Goal: Task Accomplishment & Management: Use online tool/utility

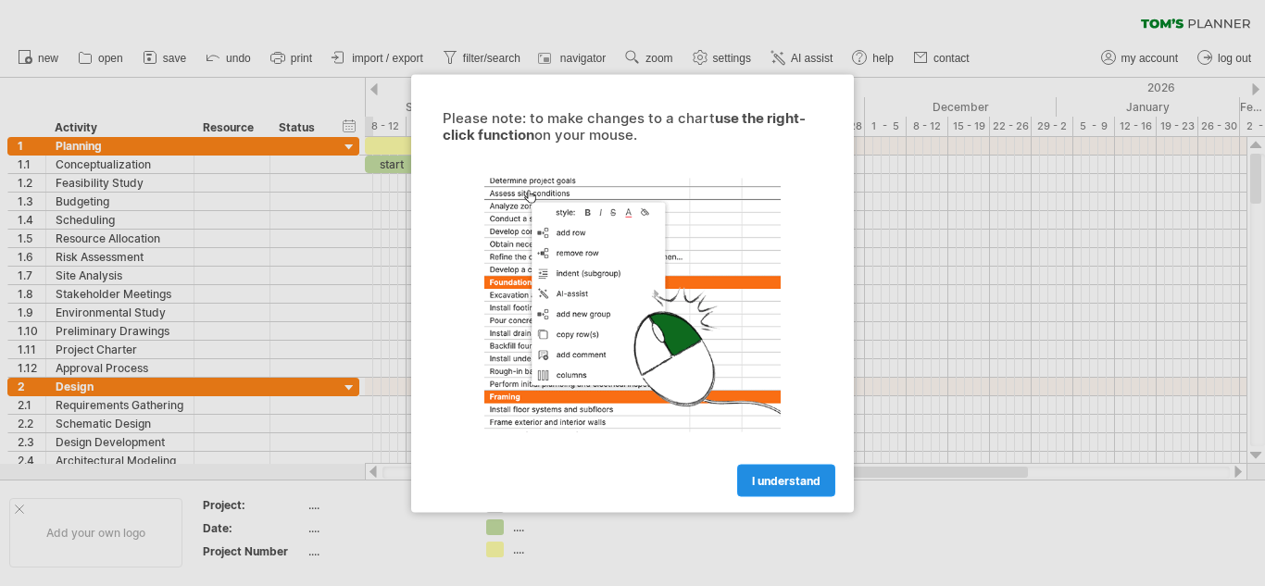
click at [772, 474] on span "I understand" at bounding box center [786, 480] width 69 height 14
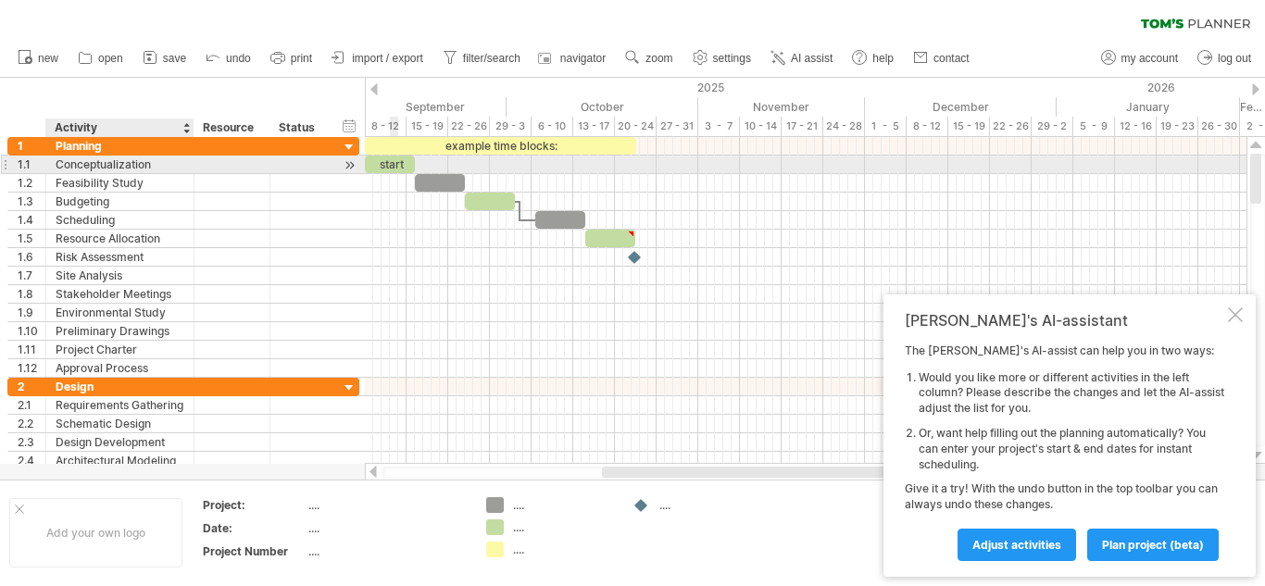
click at [95, 163] on div "Conceptualization" at bounding box center [120, 165] width 129 height 18
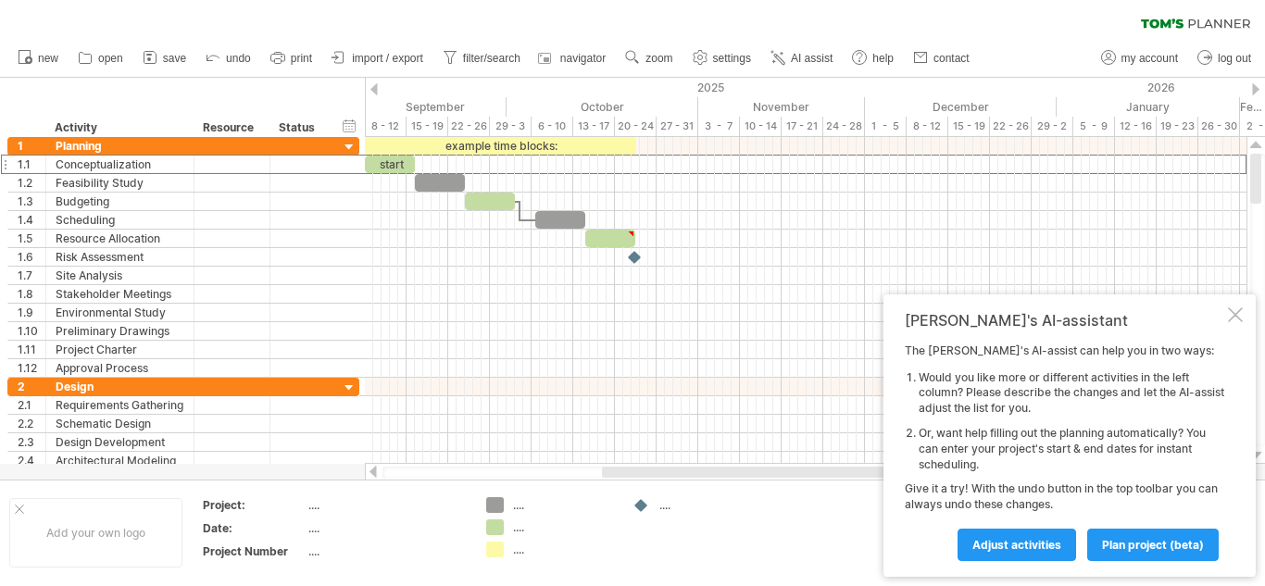
drag, startPoint x: 1256, startPoint y: 181, endPoint x: 1264, endPoint y: 20, distance: 160.3
click at [1264, 20] on div "Trying to reach [DOMAIN_NAME] Connected again... 0% clear filter new 1" at bounding box center [632, 293] width 1265 height 586
click at [491, 507] on div "Trying to reach [DOMAIN_NAME] Connected again... 0% clear filter new 1" at bounding box center [632, 293] width 1265 height 586
click at [512, 505] on div "...." at bounding box center [550, 505] width 128 height 16
click at [523, 505] on div "...." at bounding box center [563, 505] width 101 height 16
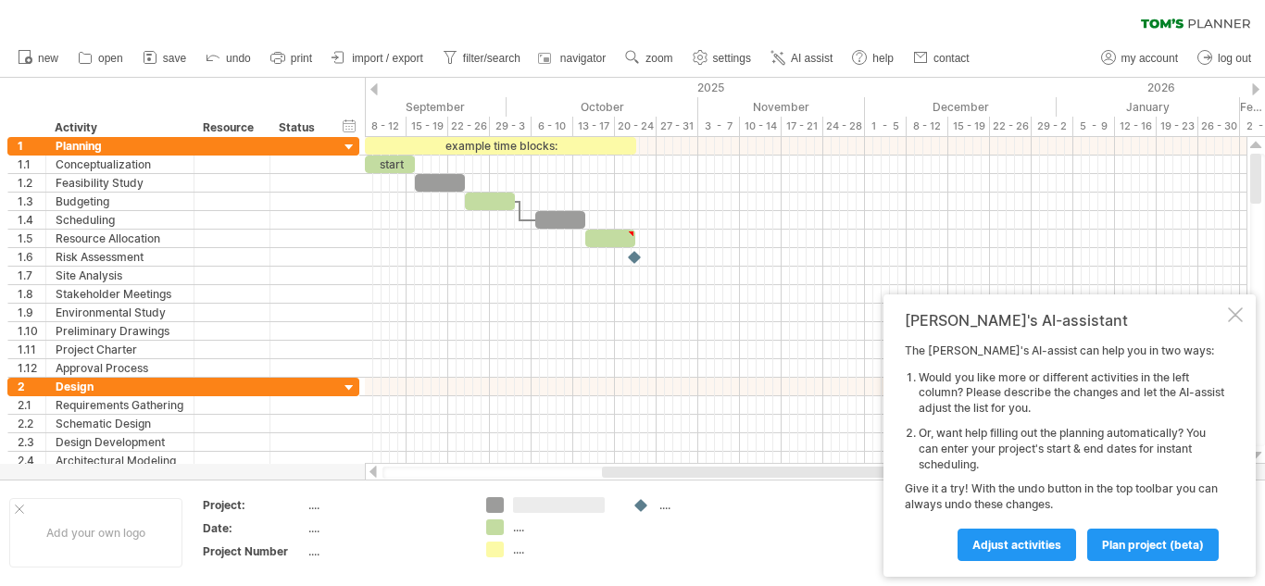
click at [523, 505] on input "text" at bounding box center [559, 505] width 92 height 16
click at [516, 530] on div "...." at bounding box center [563, 527] width 101 height 16
click at [518, 544] on div "...." at bounding box center [563, 550] width 101 height 16
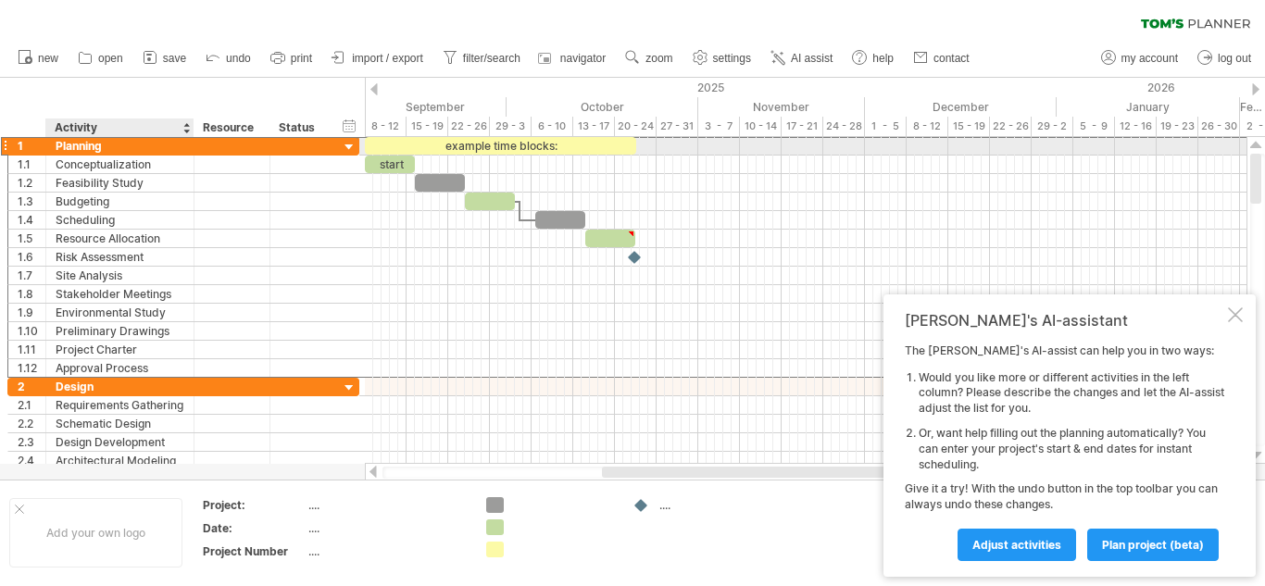
click at [103, 146] on div "Planning" at bounding box center [120, 146] width 129 height 18
type input "*"
type input "*********"
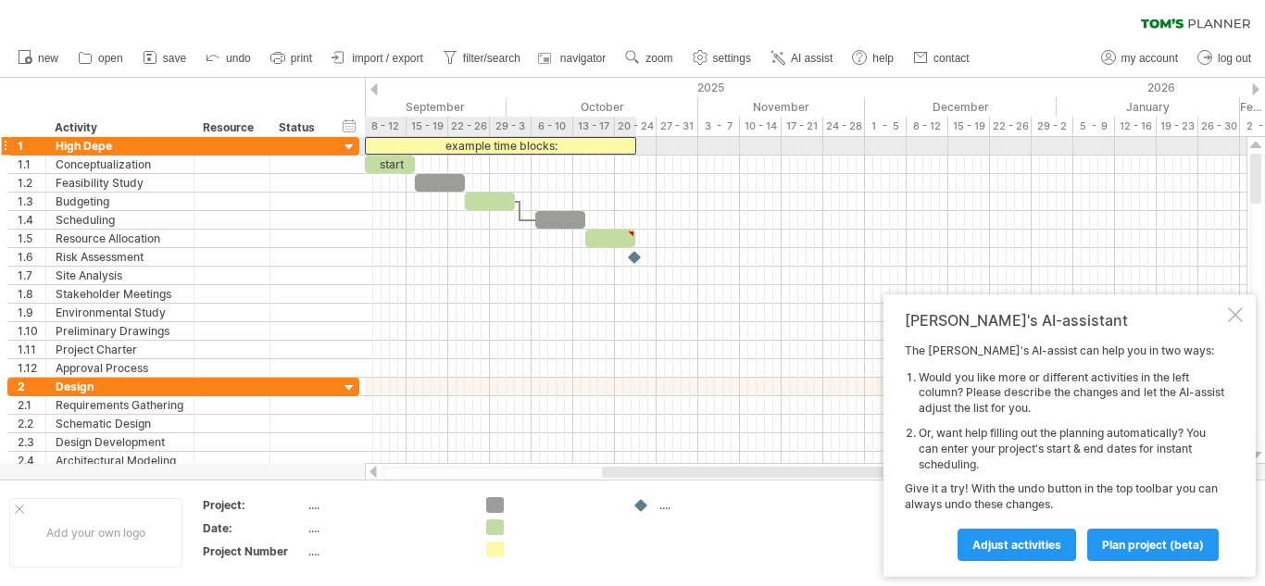
click at [434, 143] on div "example time blocks:" at bounding box center [500, 146] width 271 height 18
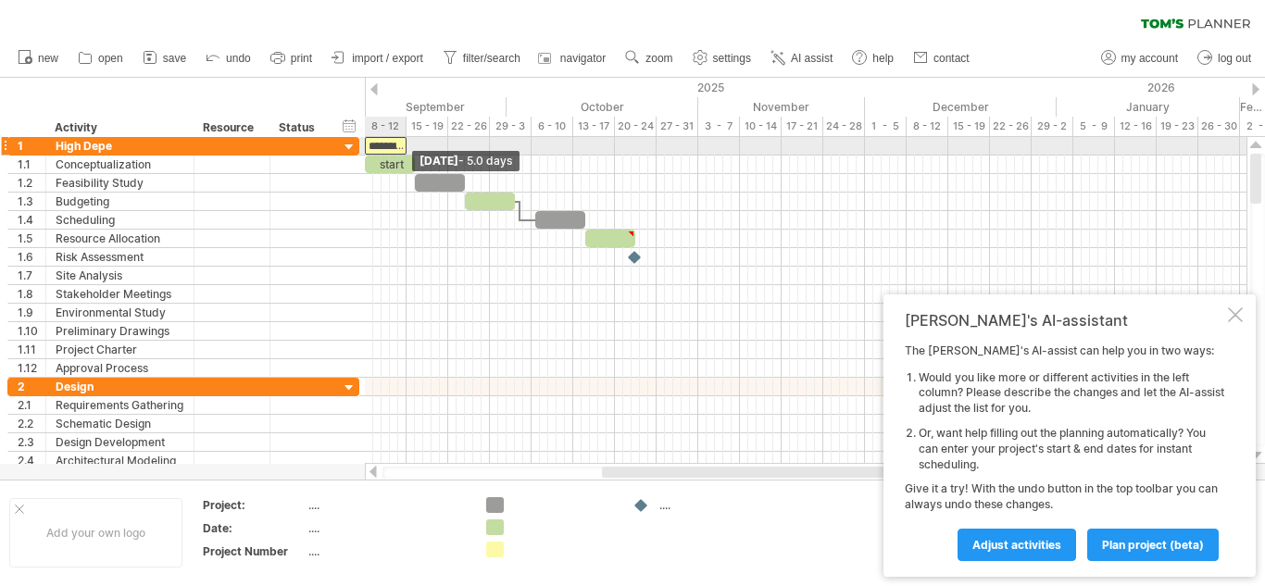
drag, startPoint x: 633, startPoint y: 146, endPoint x: 405, endPoint y: 153, distance: 228.8
click at [405, 153] on span at bounding box center [406, 146] width 7 height 18
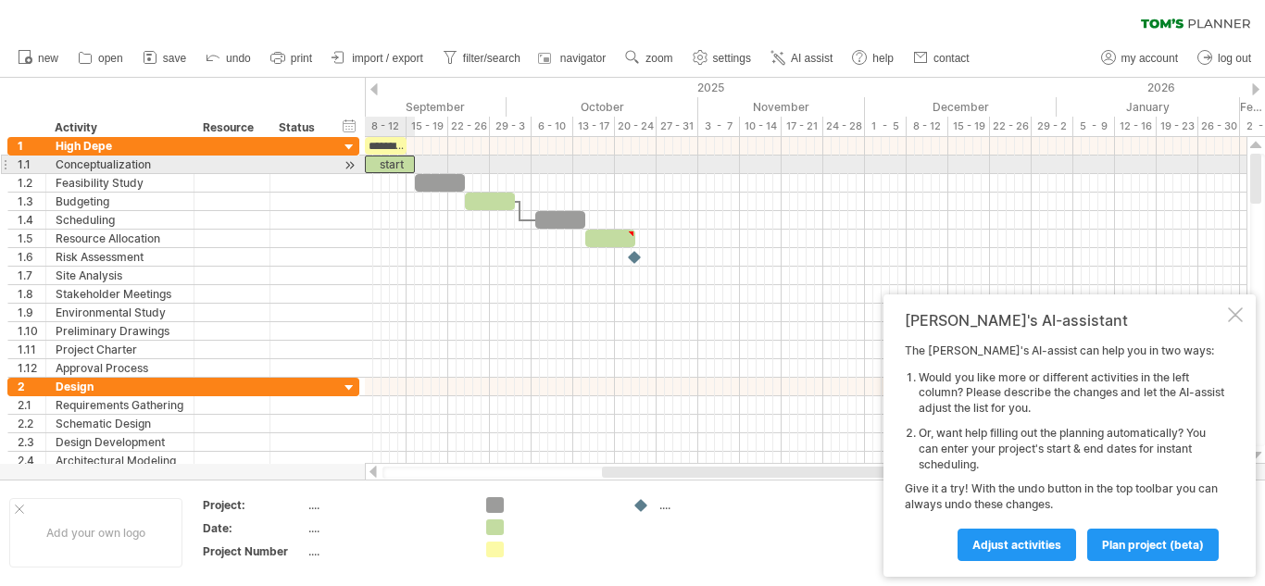
click at [390, 163] on div "start" at bounding box center [390, 165] width 50 height 18
drag, startPoint x: 413, startPoint y: 159, endPoint x: 390, endPoint y: 161, distance: 23.2
click at [390, 161] on span at bounding box center [389, 165] width 7 height 18
click at [381, 162] on div "*****" at bounding box center [377, 165] width 25 height 18
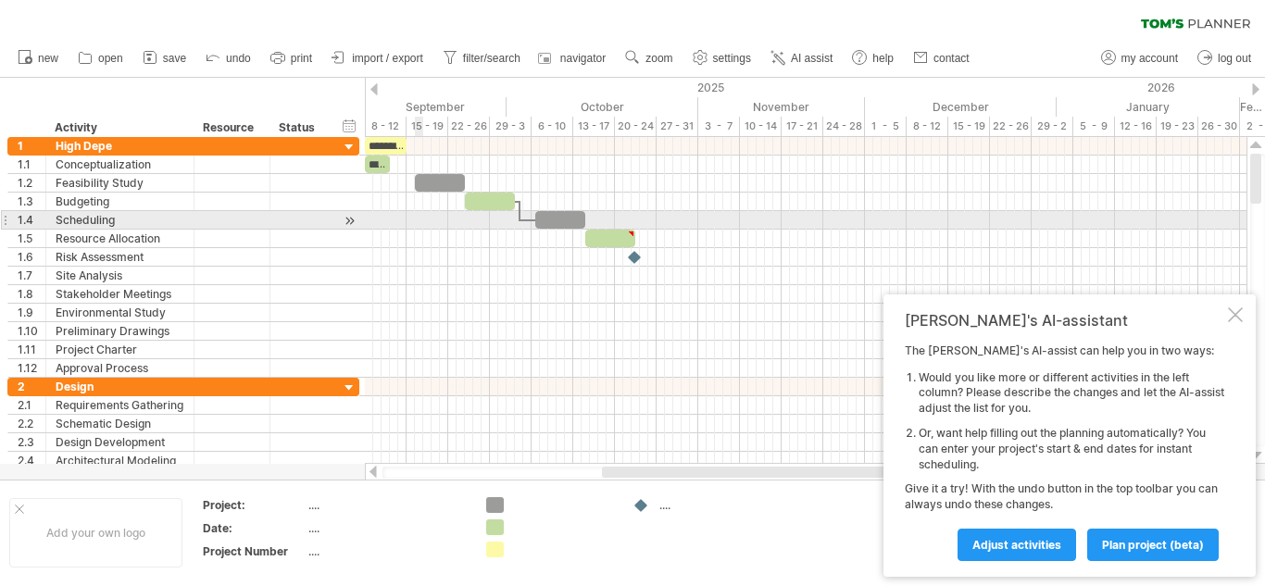
click at [422, 218] on div at bounding box center [805, 220] width 881 height 19
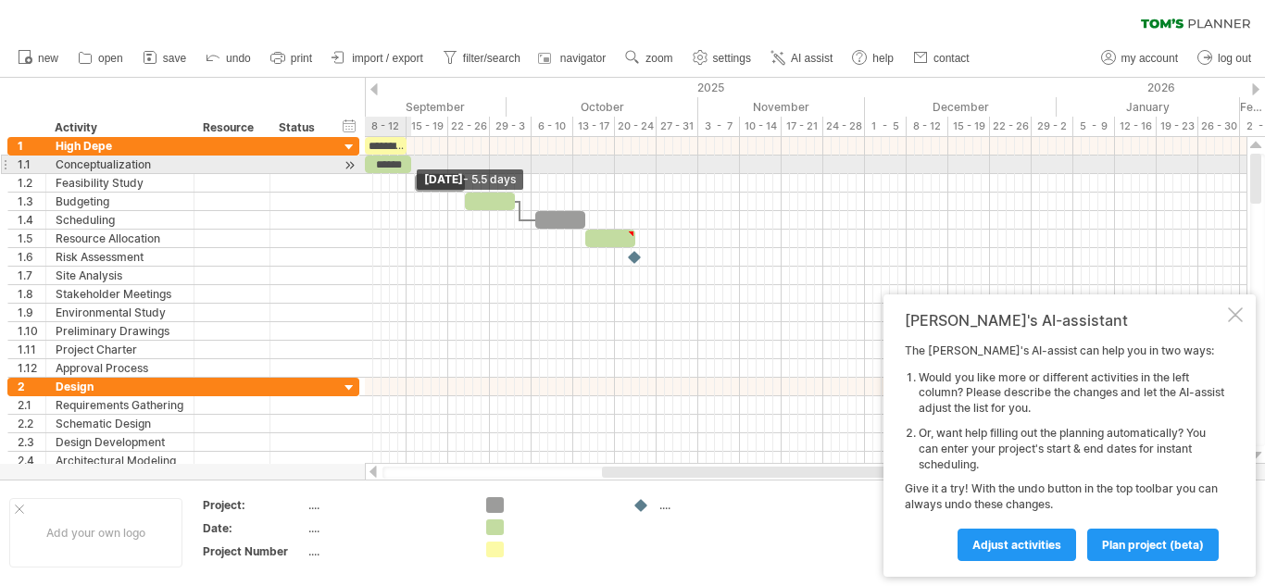
drag, startPoint x: 386, startPoint y: 161, endPoint x: 406, endPoint y: 163, distance: 20.5
click at [407, 163] on span at bounding box center [410, 165] width 7 height 18
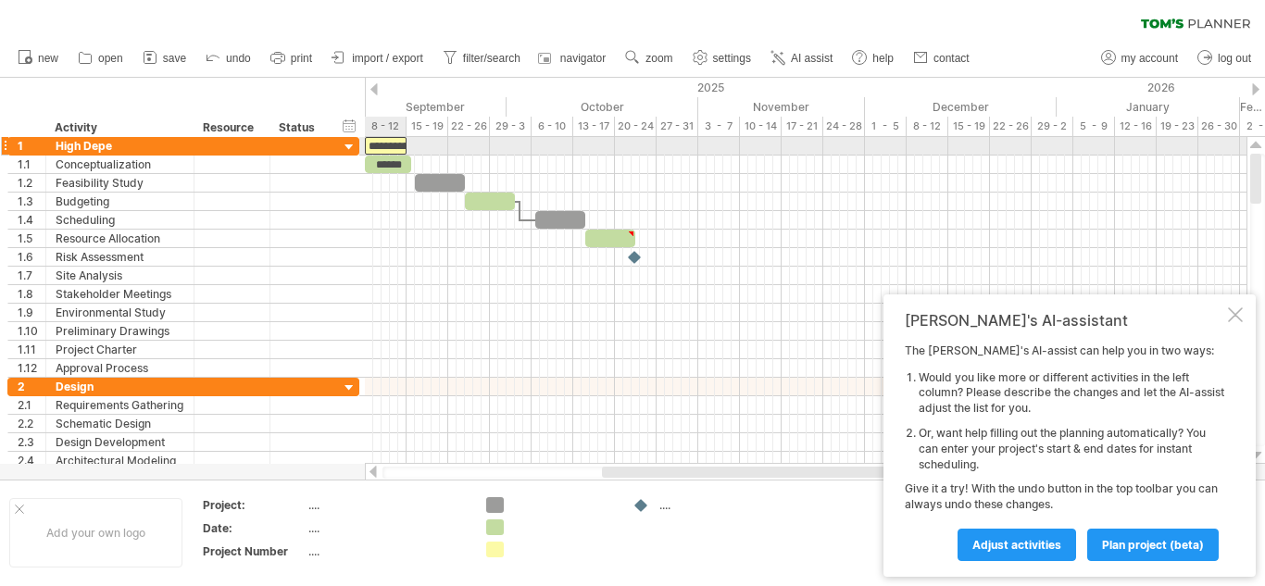
click at [396, 145] on div "**********" at bounding box center [386, 146] width 42 height 18
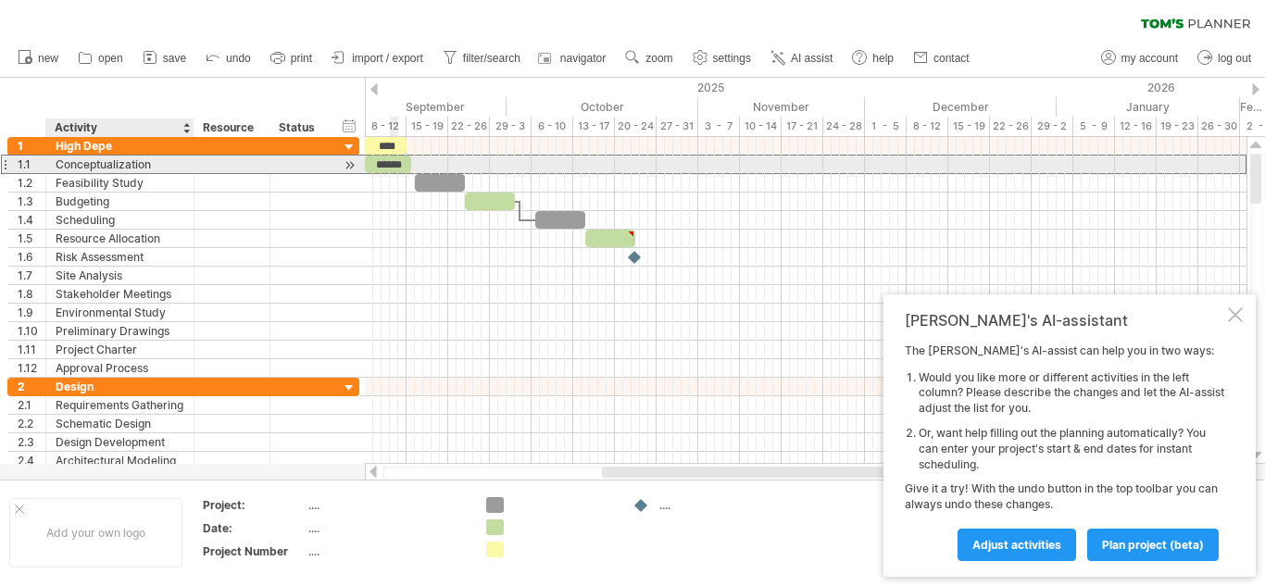
click at [138, 166] on div "Conceptualization" at bounding box center [120, 165] width 129 height 18
click at [40, 168] on div at bounding box center [43, 165] width 9 height 19
click at [23, 165] on div "1.1" at bounding box center [32, 165] width 28 height 18
click at [31, 165] on div "1.1" at bounding box center [32, 165] width 28 height 18
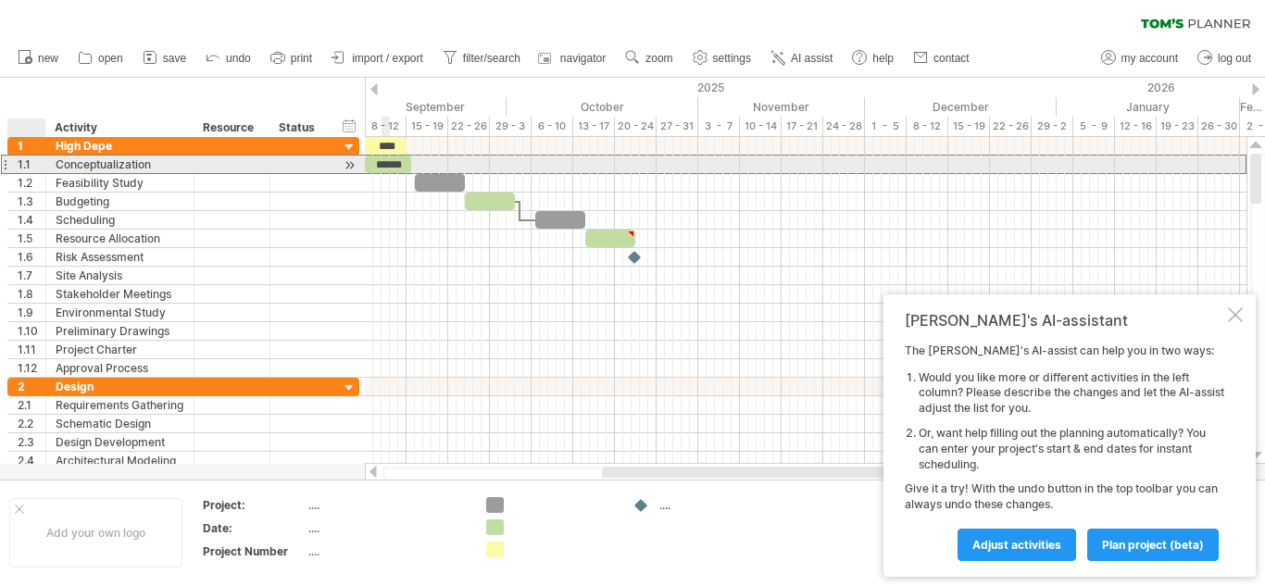
click at [31, 165] on div "1.1" at bounding box center [32, 165] width 28 height 18
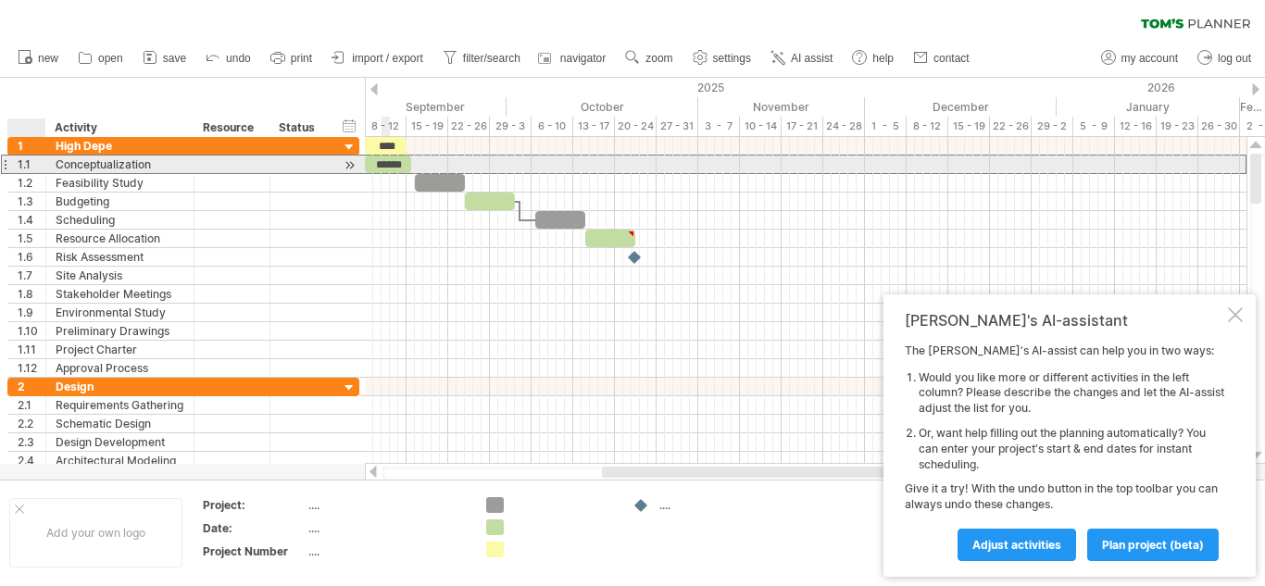
click at [31, 165] on div "1.1" at bounding box center [32, 165] width 28 height 18
click at [156, 166] on div "Conceptualization" at bounding box center [120, 165] width 129 height 18
click at [156, 166] on input "**********" at bounding box center [120, 165] width 129 height 18
type input "*"
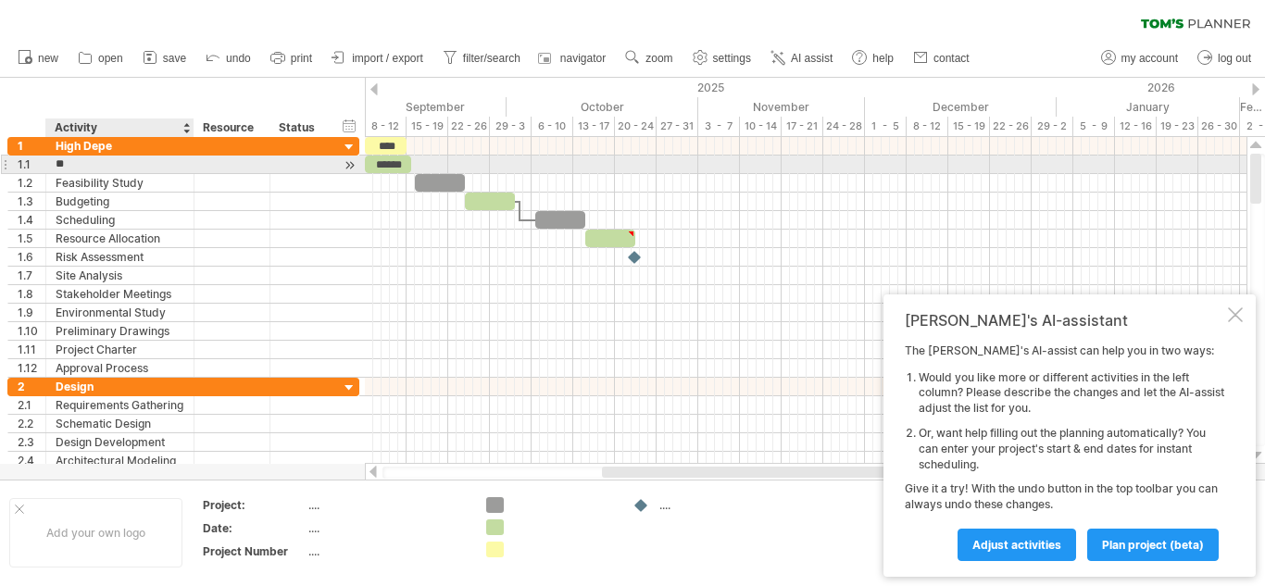
type input "*"
type input "**********"
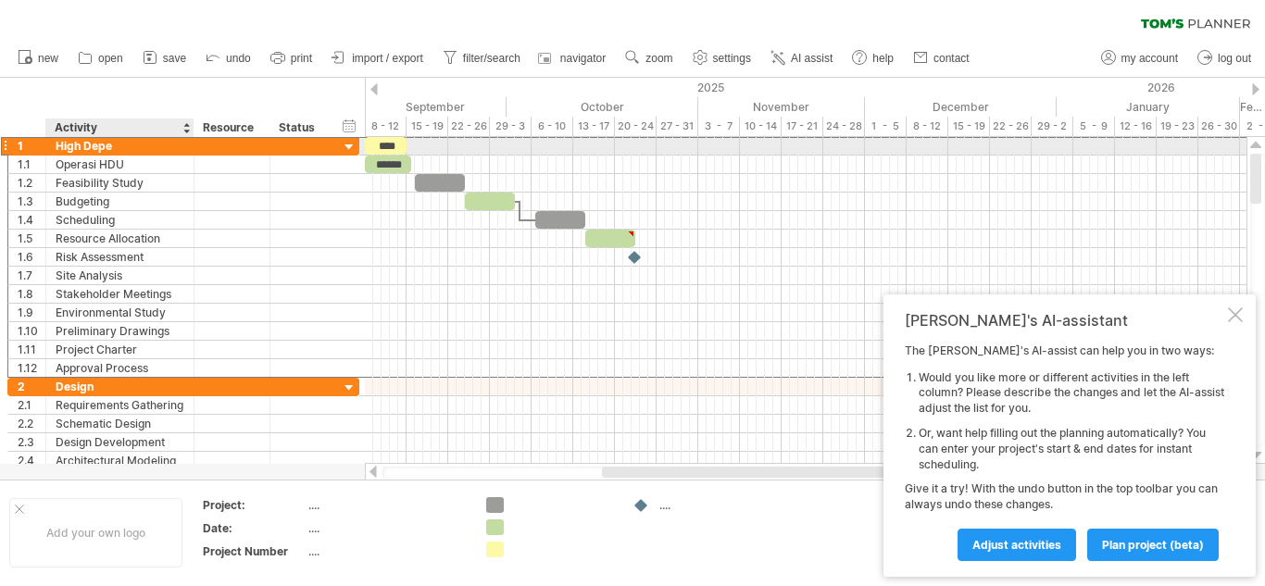
click at [164, 139] on div "High Depe" at bounding box center [120, 146] width 129 height 18
click at [145, 145] on input "*********" at bounding box center [120, 146] width 129 height 18
type input "**********"
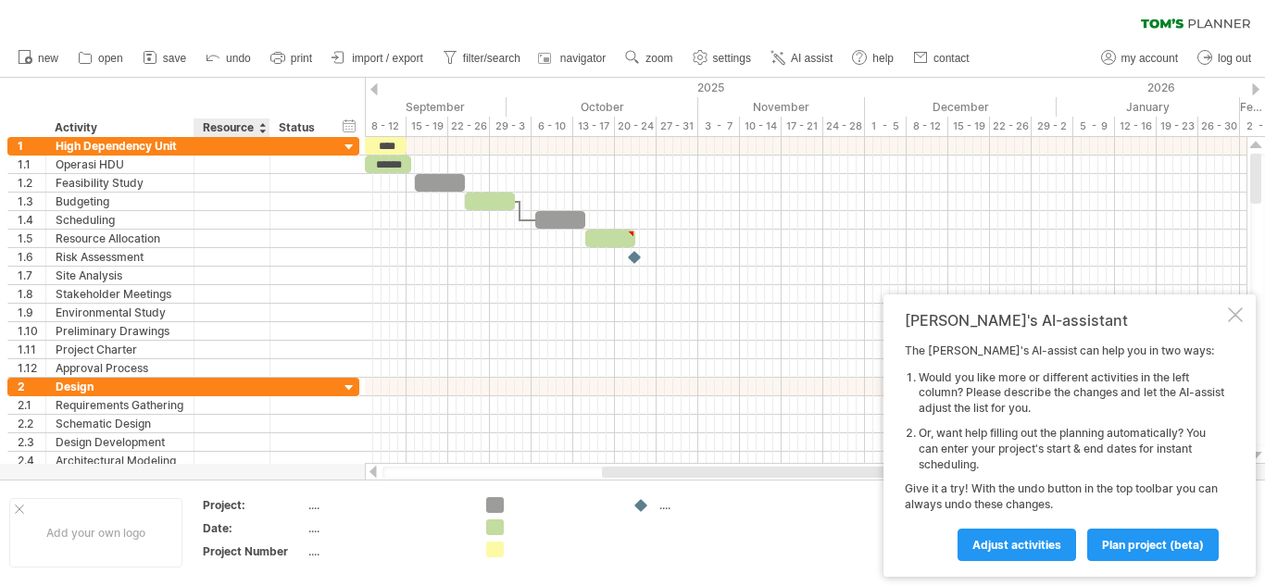
click at [223, 132] on div "Resource" at bounding box center [231, 128] width 56 height 19
type input "*"
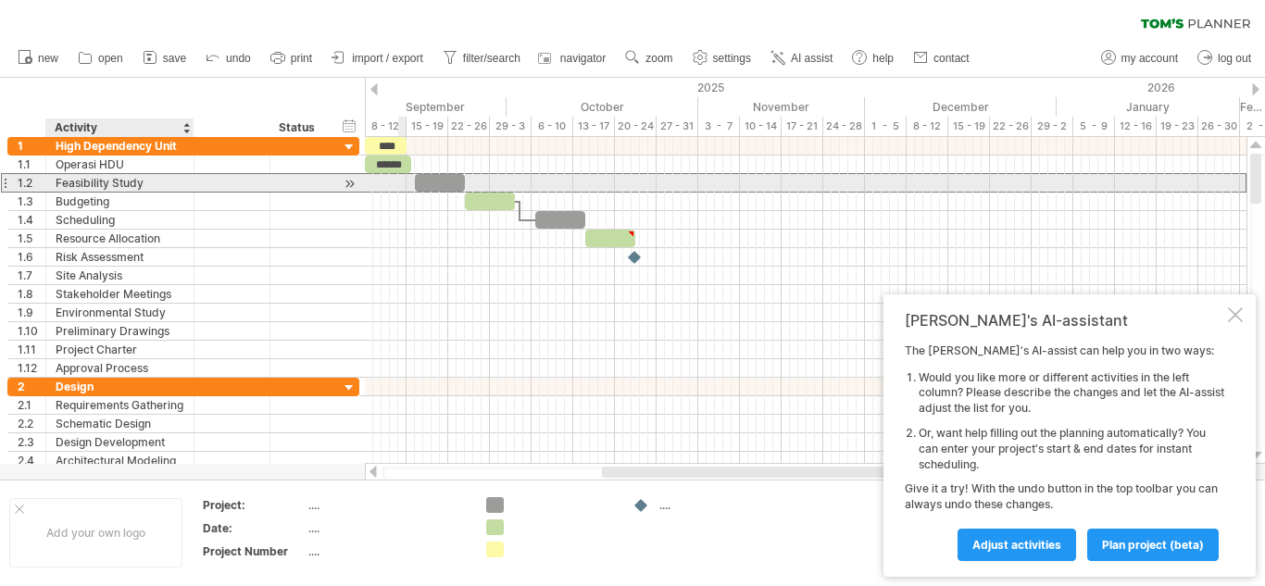
click at [147, 185] on div "Feasibility Study" at bounding box center [120, 183] width 129 height 18
click at [5, 181] on div at bounding box center [4, 182] width 7 height 19
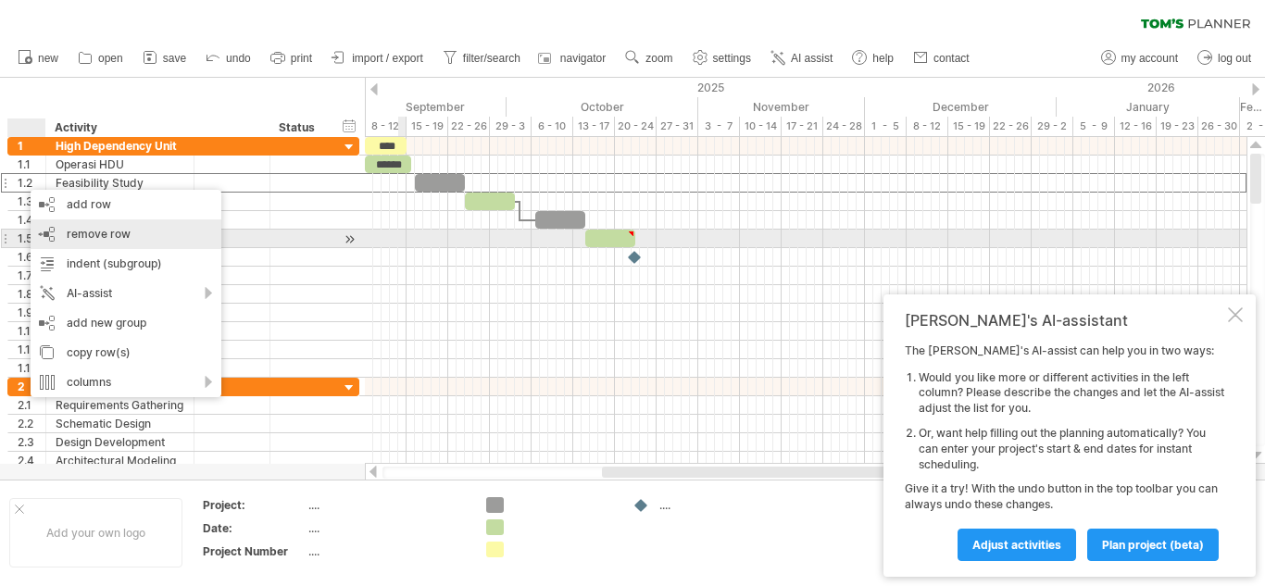
click at [138, 231] on div "remove row remove selected rows" at bounding box center [126, 234] width 191 height 30
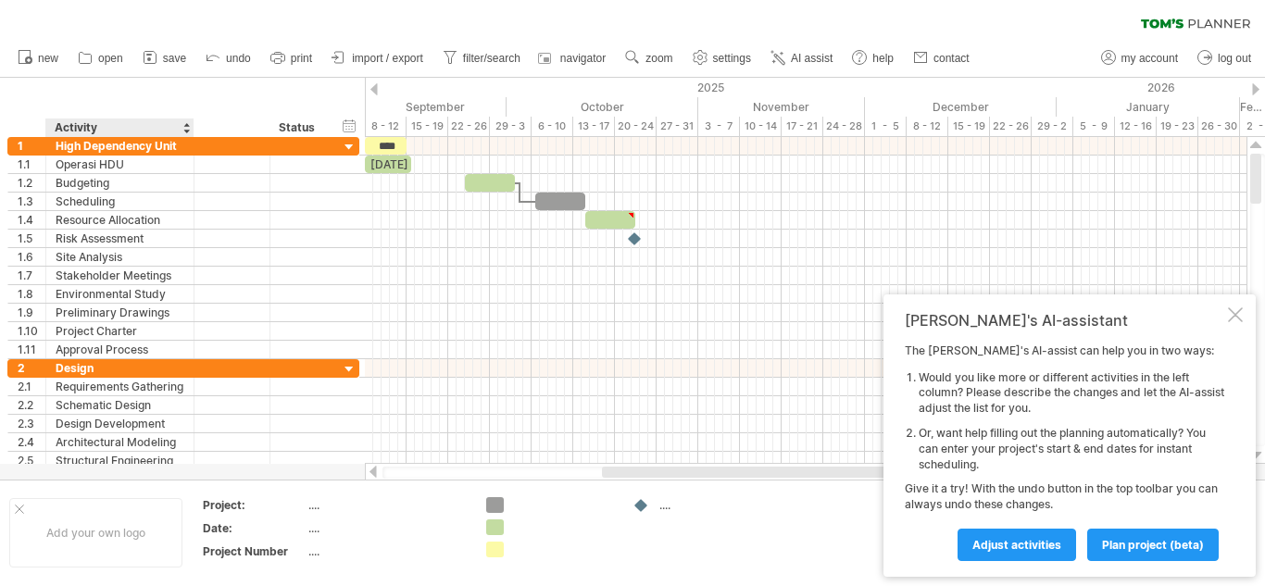
click at [87, 122] on div "Activity" at bounding box center [119, 128] width 129 height 19
click at [99, 124] on input "********" at bounding box center [119, 128] width 129 height 19
type input "*"
type input "**********"
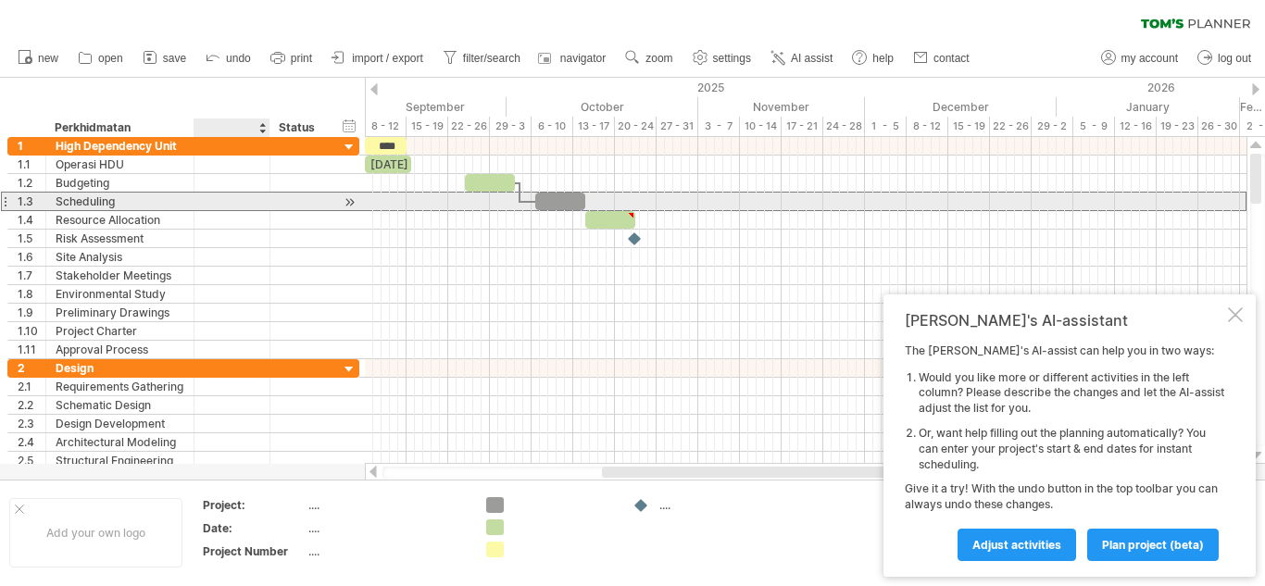
click at [231, 207] on div at bounding box center [232, 202] width 56 height 18
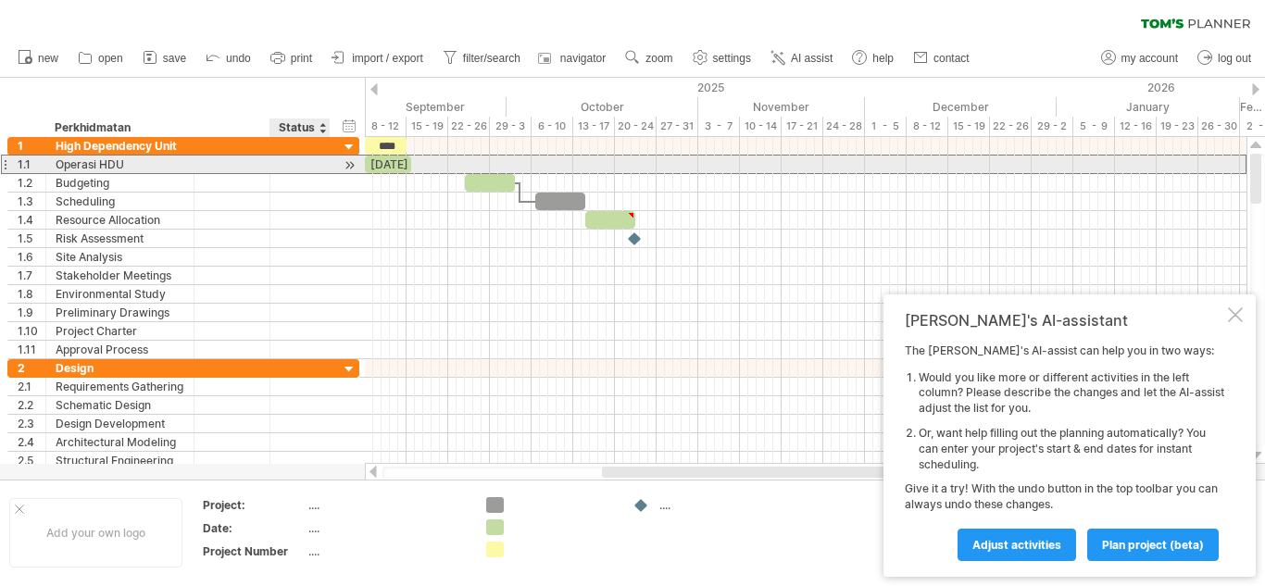
click at [289, 163] on div at bounding box center [300, 165] width 41 height 18
type input "**********"
click at [385, 164] on div "[DATE]" at bounding box center [388, 165] width 46 height 18
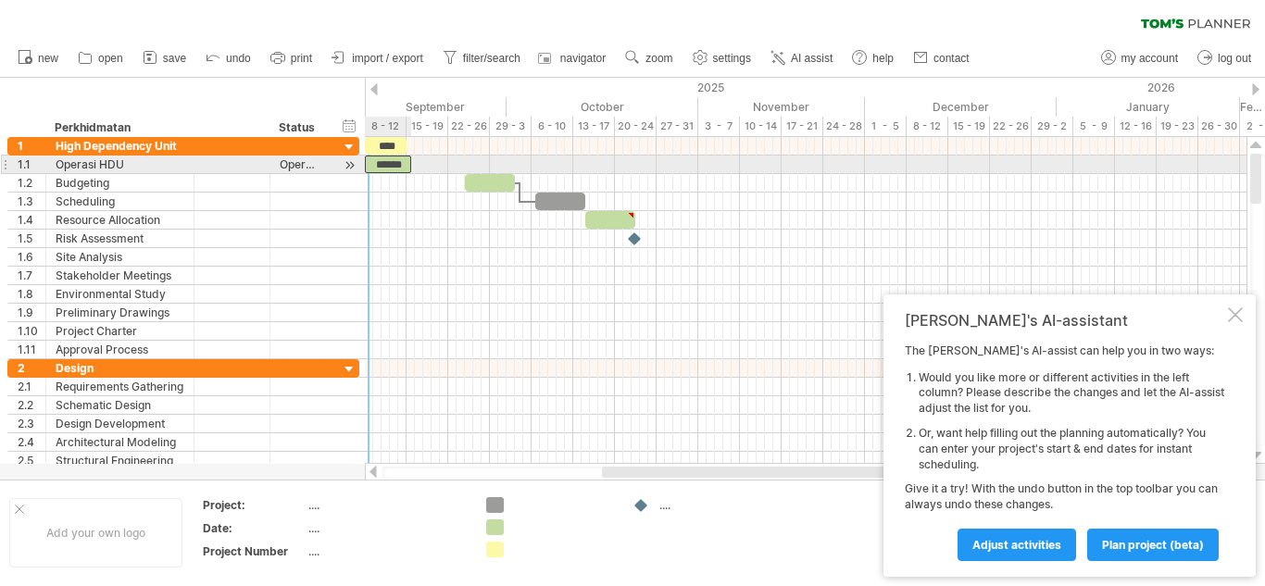
click at [370, 163] on div "******" at bounding box center [388, 165] width 46 height 18
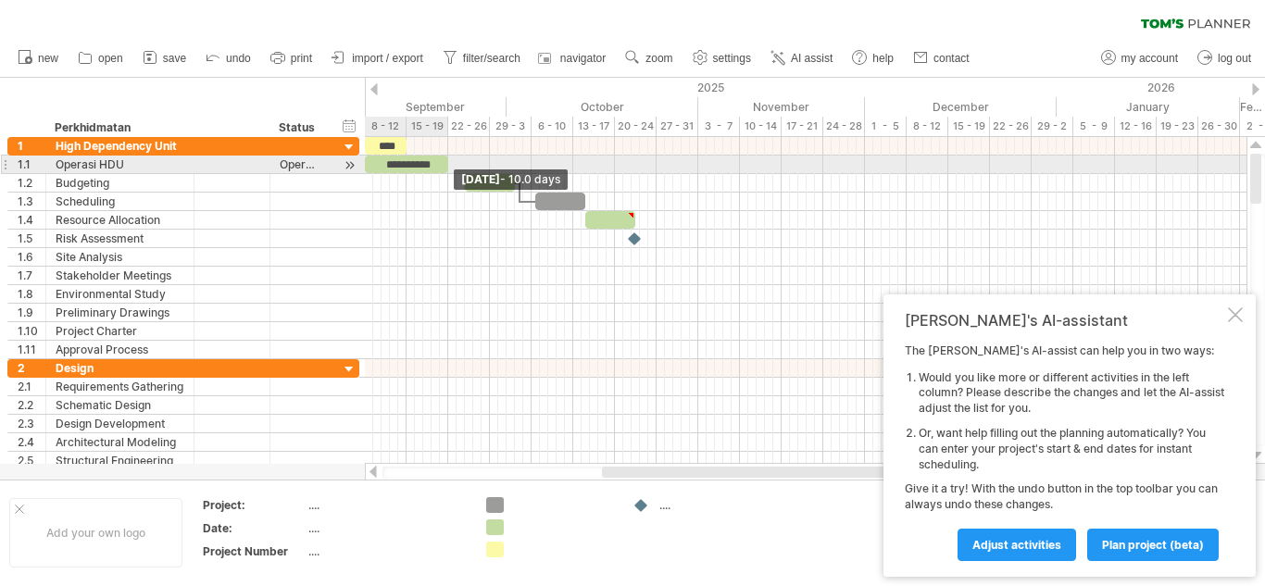
drag, startPoint x: 409, startPoint y: 167, endPoint x: 448, endPoint y: 171, distance: 39.2
click at [448, 171] on span at bounding box center [447, 165] width 7 height 18
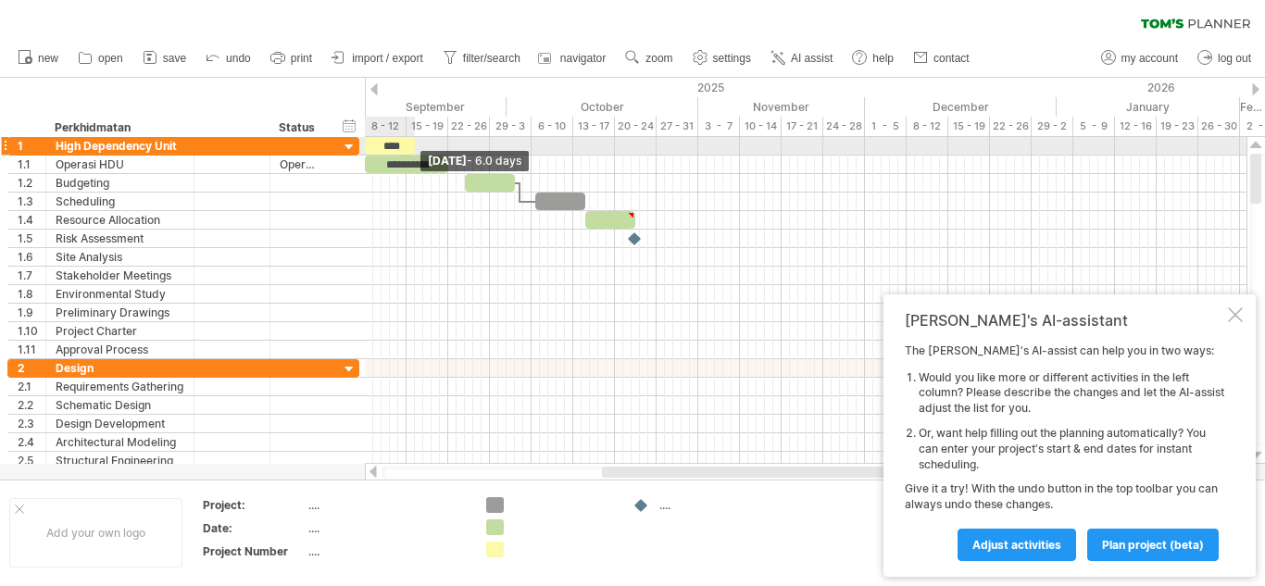
drag, startPoint x: 405, startPoint y: 142, endPoint x: 416, endPoint y: 142, distance: 10.2
click at [416, 142] on span at bounding box center [414, 146] width 7 height 18
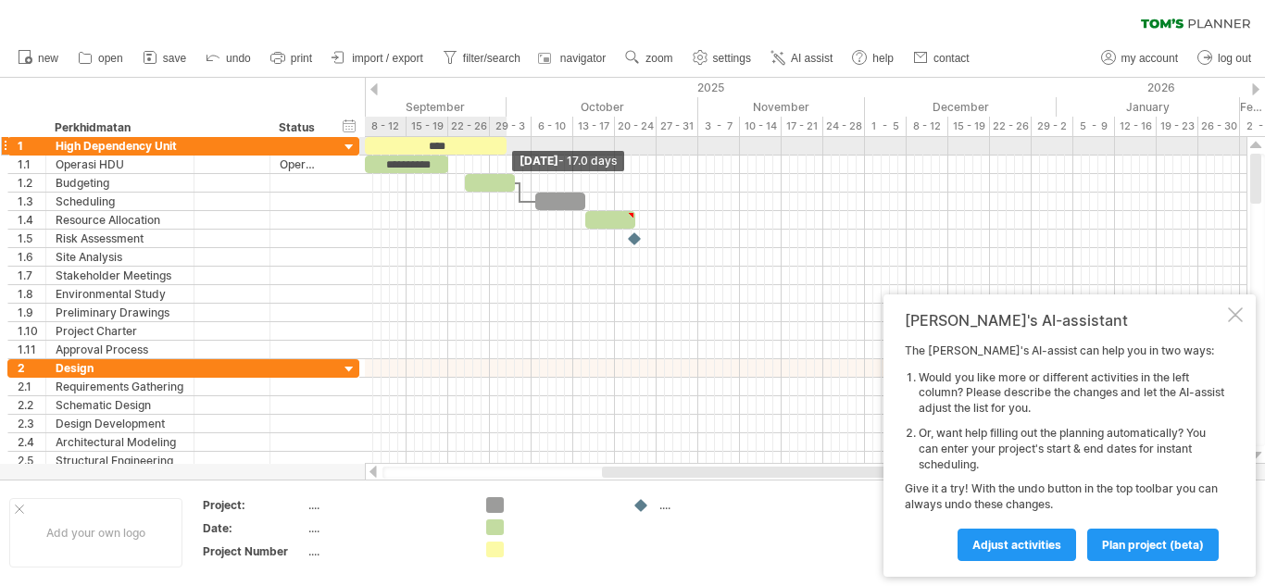
drag, startPoint x: 416, startPoint y: 142, endPoint x: 506, endPoint y: 148, distance: 91.0
click at [506, 148] on span at bounding box center [506, 146] width 7 height 18
click at [482, 140] on div "****" at bounding box center [436, 146] width 142 height 18
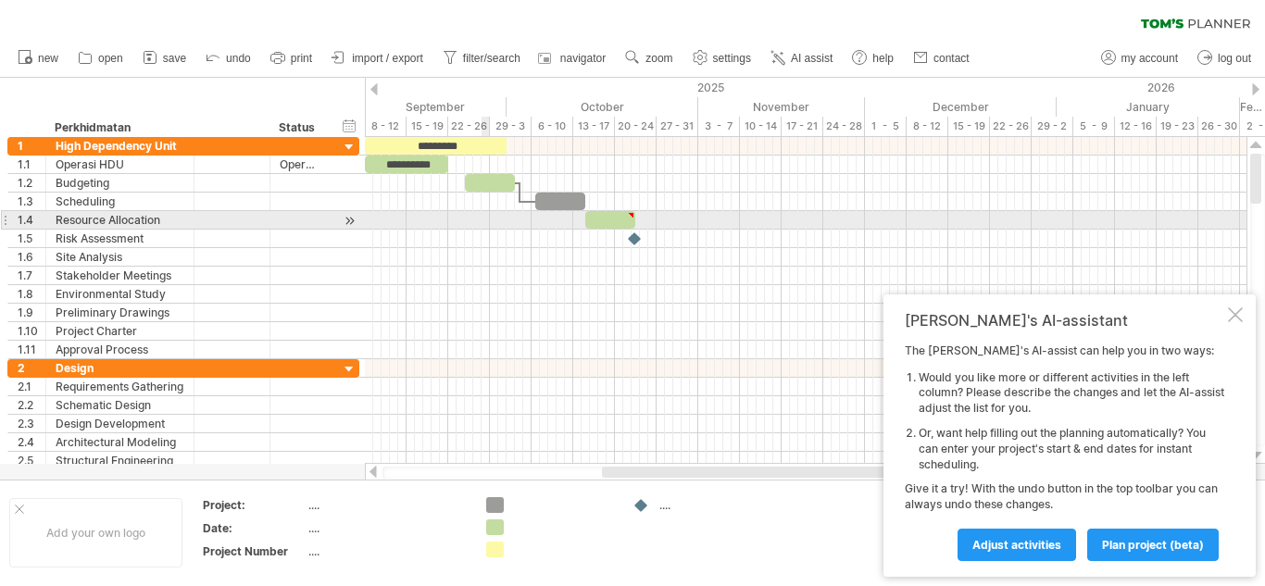
click at [482, 224] on div at bounding box center [805, 220] width 881 height 19
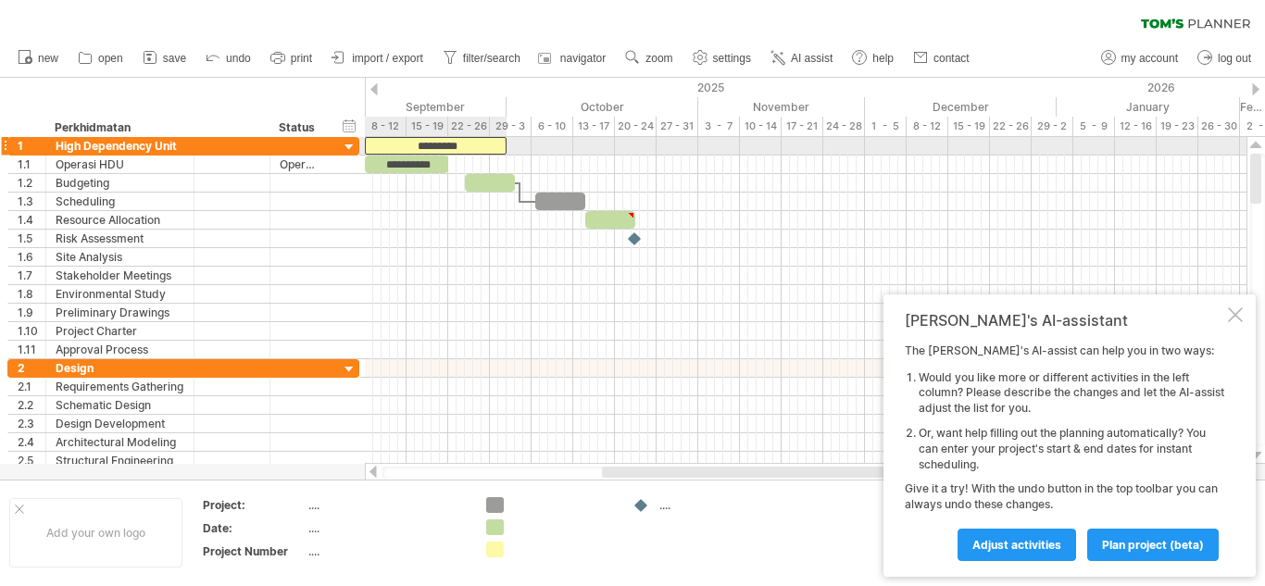
click at [473, 143] on div "*********" at bounding box center [436, 146] width 142 height 18
click at [527, 146] on div at bounding box center [805, 146] width 881 height 19
click at [485, 150] on div "********" at bounding box center [436, 146] width 142 height 18
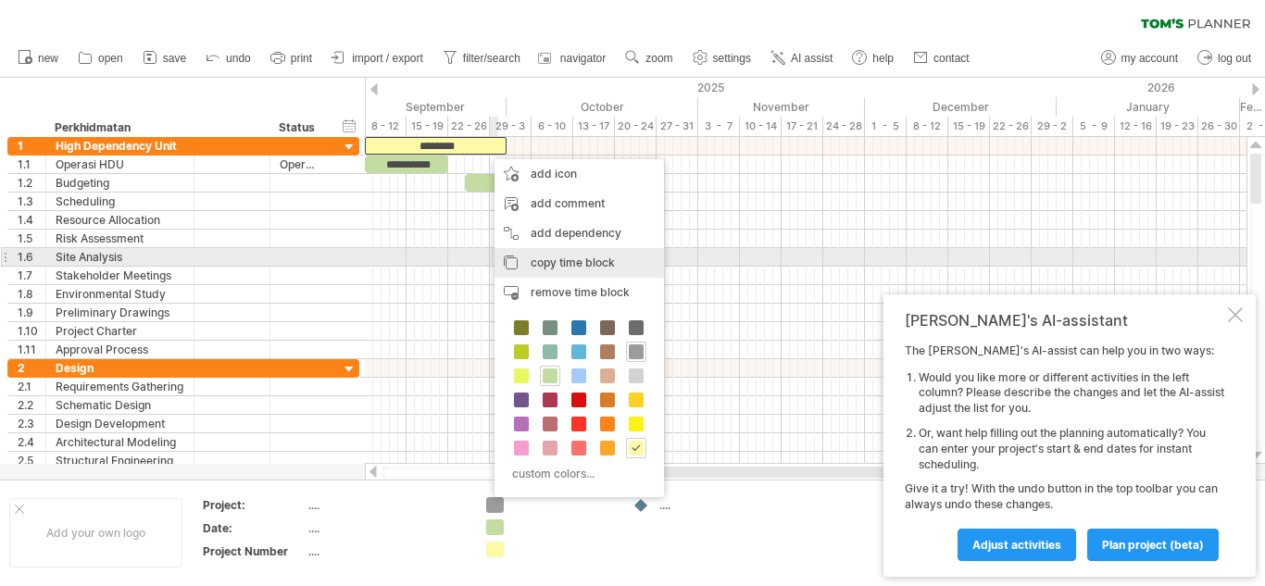
click at [572, 257] on span "copy time block" at bounding box center [572, 263] width 84 height 14
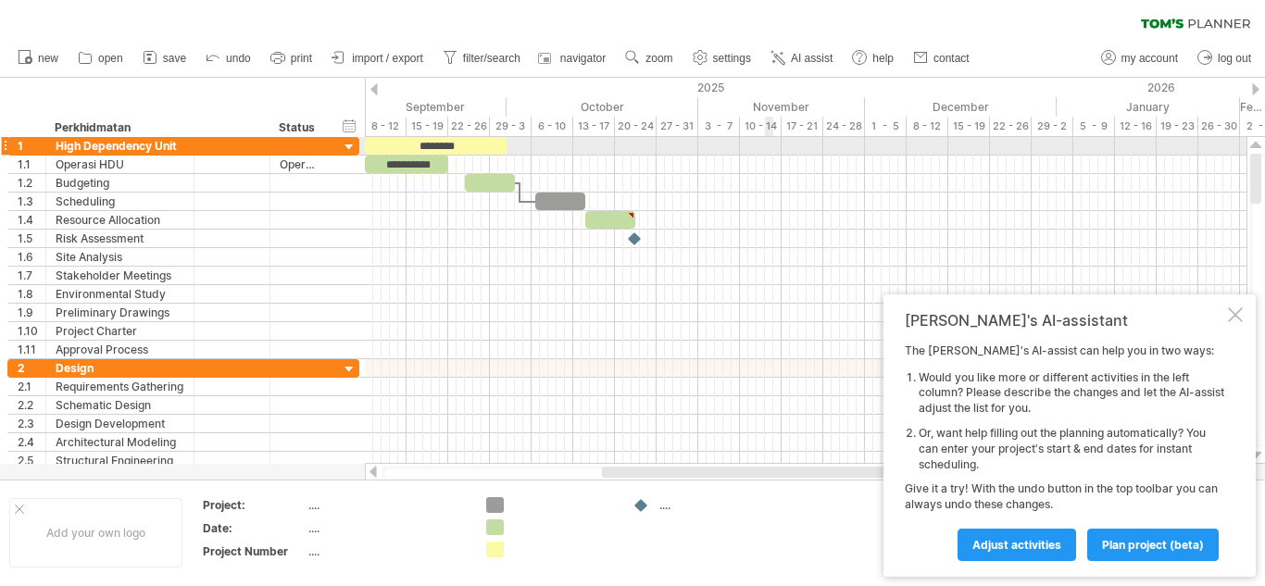
click at [768, 143] on div at bounding box center [805, 146] width 881 height 19
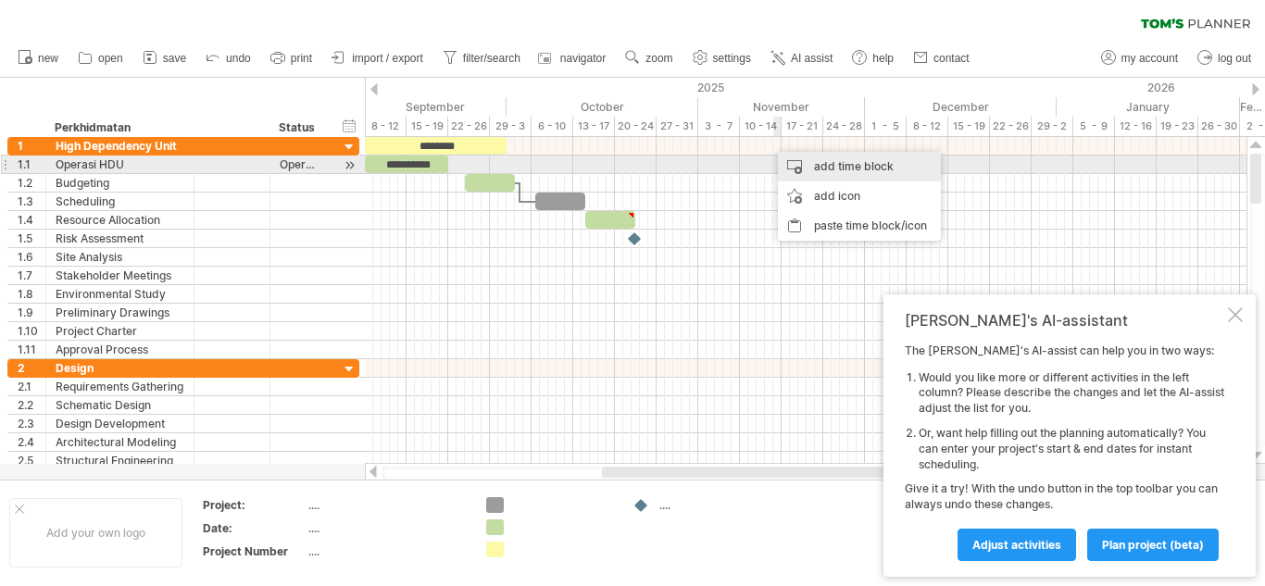
click at [828, 162] on div "add time block" at bounding box center [859, 167] width 163 height 30
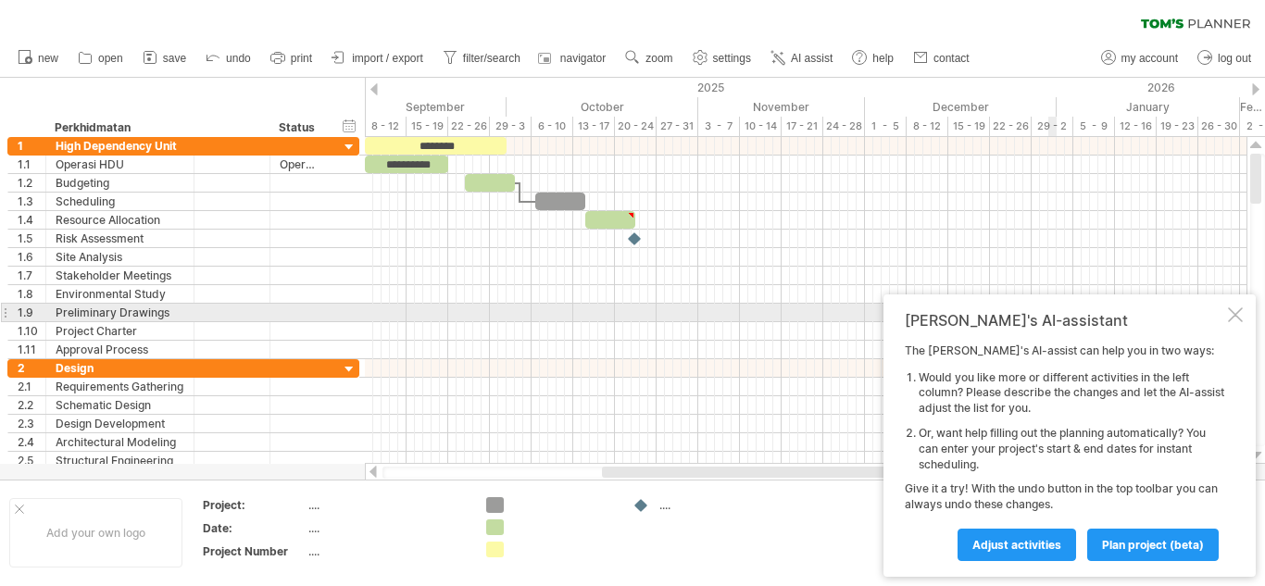
click at [1237, 320] on div at bounding box center [1235, 314] width 15 height 15
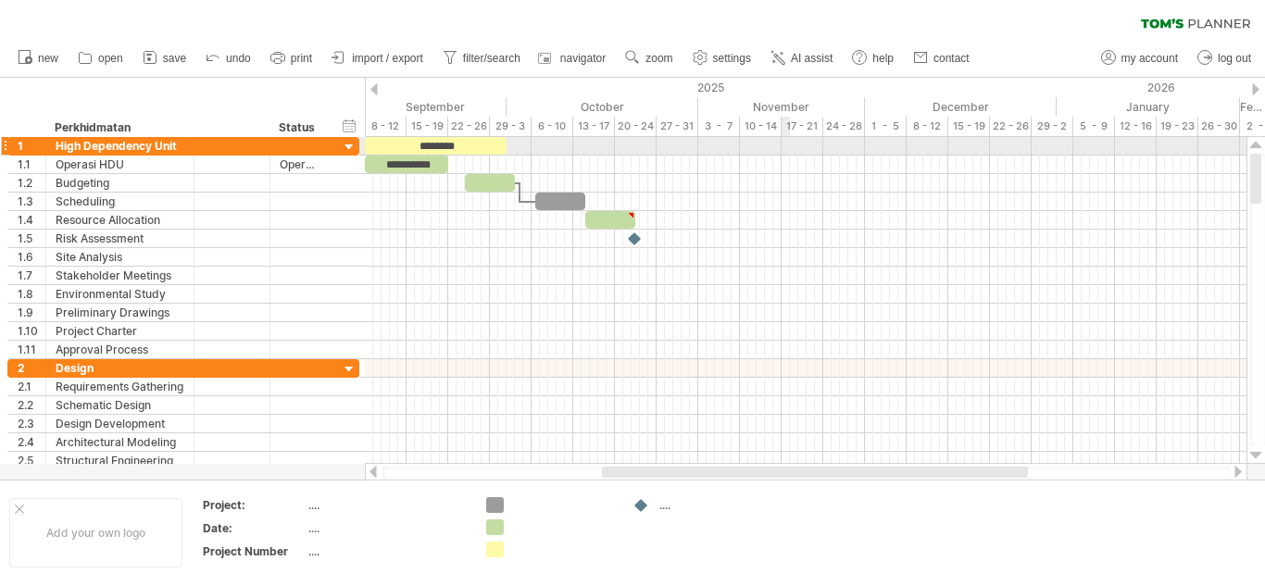
click at [783, 142] on div at bounding box center [805, 146] width 881 height 19
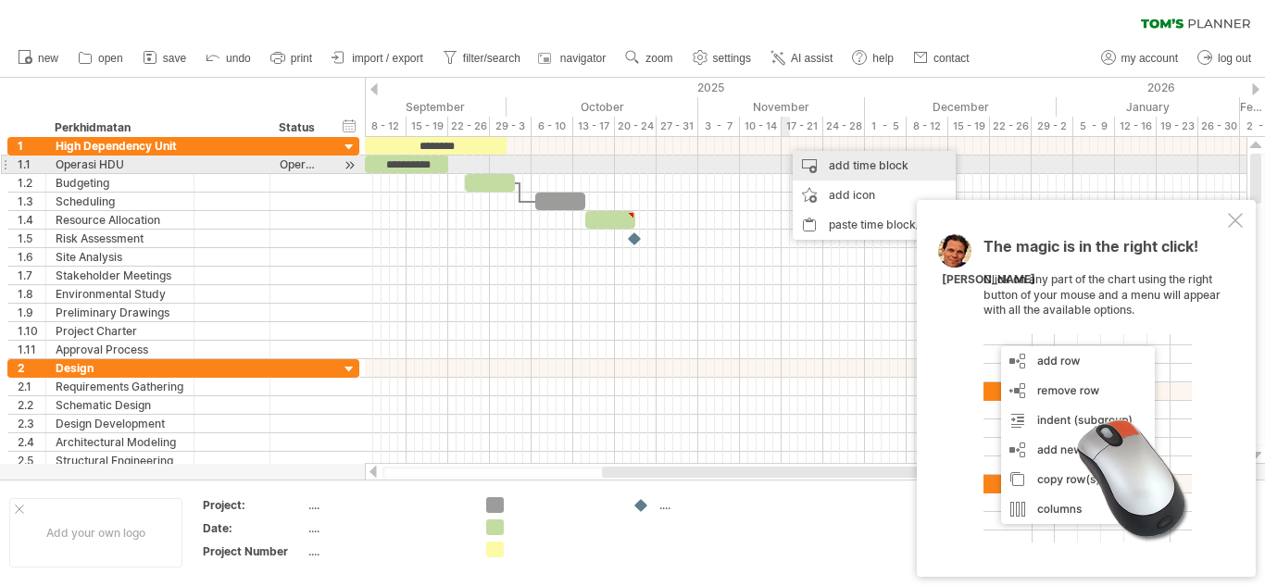
click at [879, 165] on div "add time block" at bounding box center [873, 166] width 163 height 30
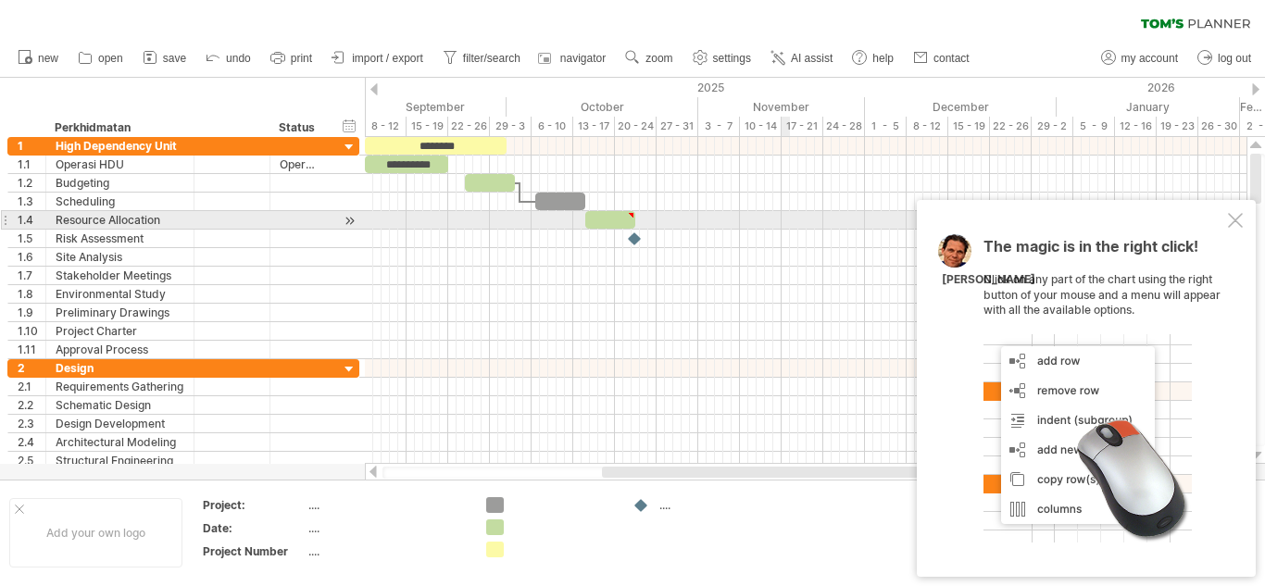
click at [1229, 224] on div at bounding box center [1235, 220] width 15 height 15
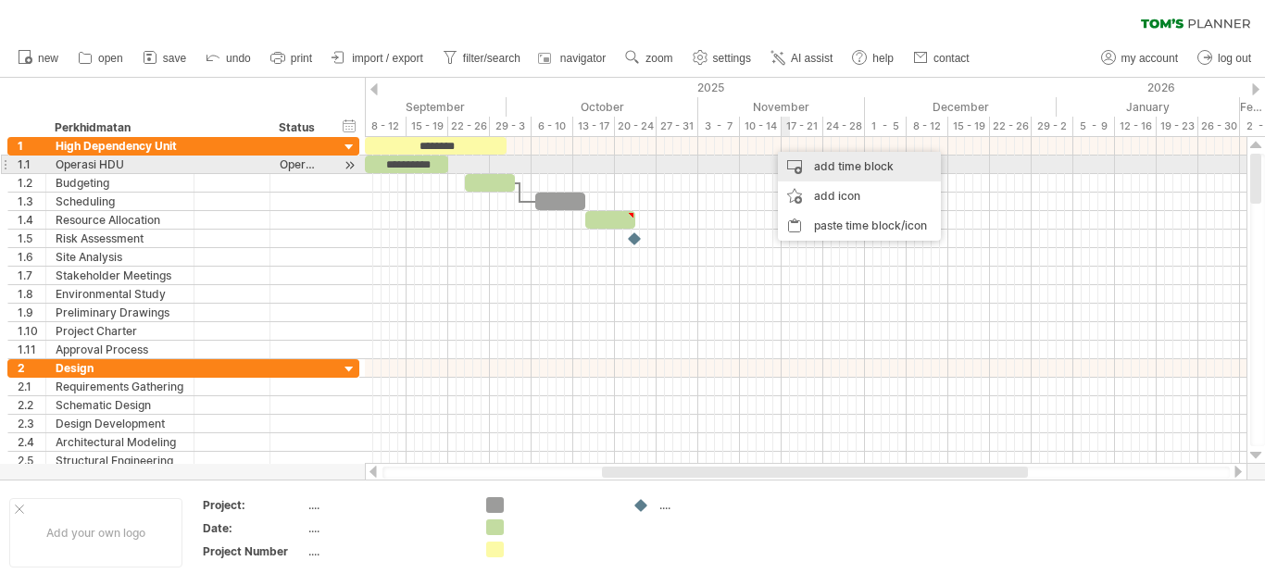
click at [819, 156] on div "add time block" at bounding box center [859, 167] width 163 height 30
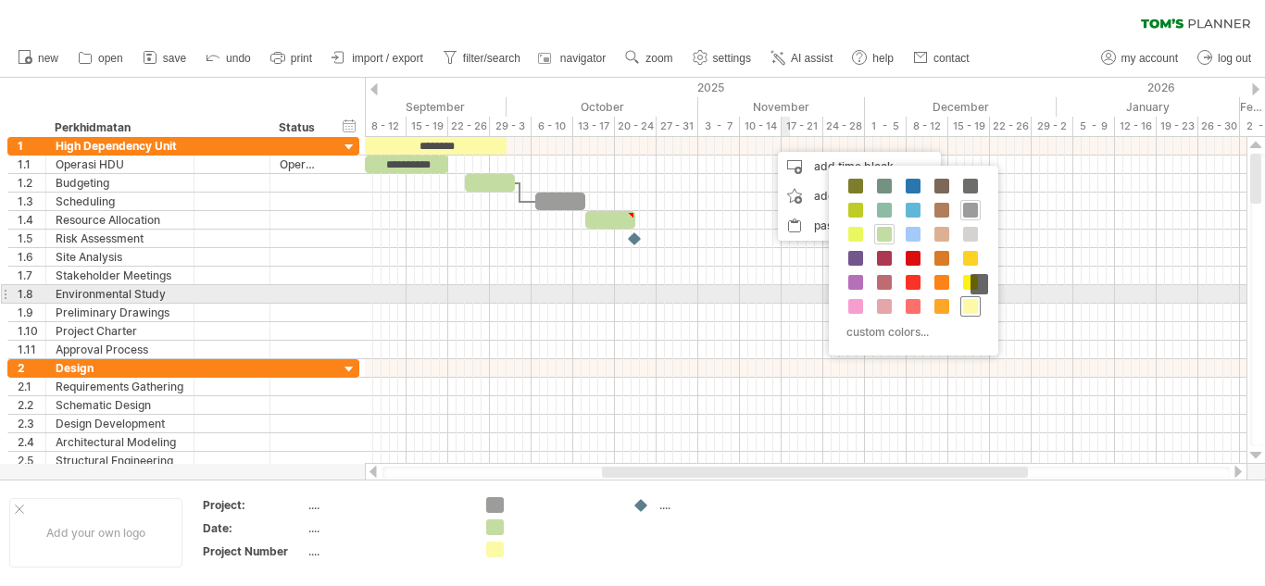
click at [968, 302] on span at bounding box center [970, 306] width 15 height 15
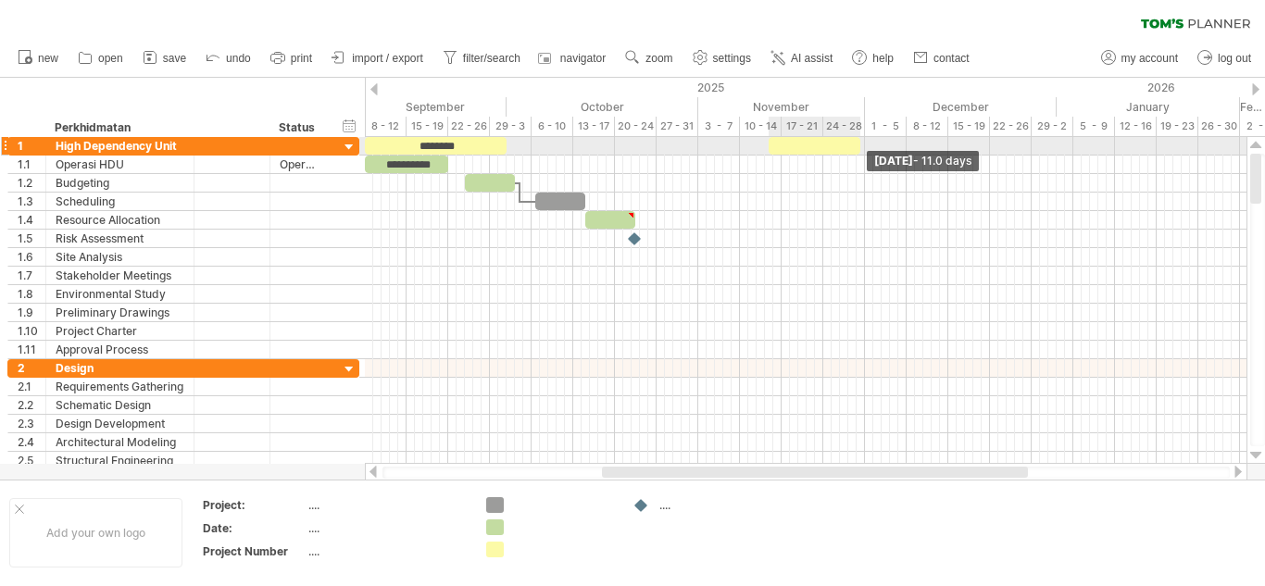
drag, startPoint x: 775, startPoint y: 143, endPoint x: 860, endPoint y: 152, distance: 85.6
click at [860, 152] on span at bounding box center [859, 146] width 7 height 18
click at [794, 143] on div at bounding box center [814, 146] width 92 height 18
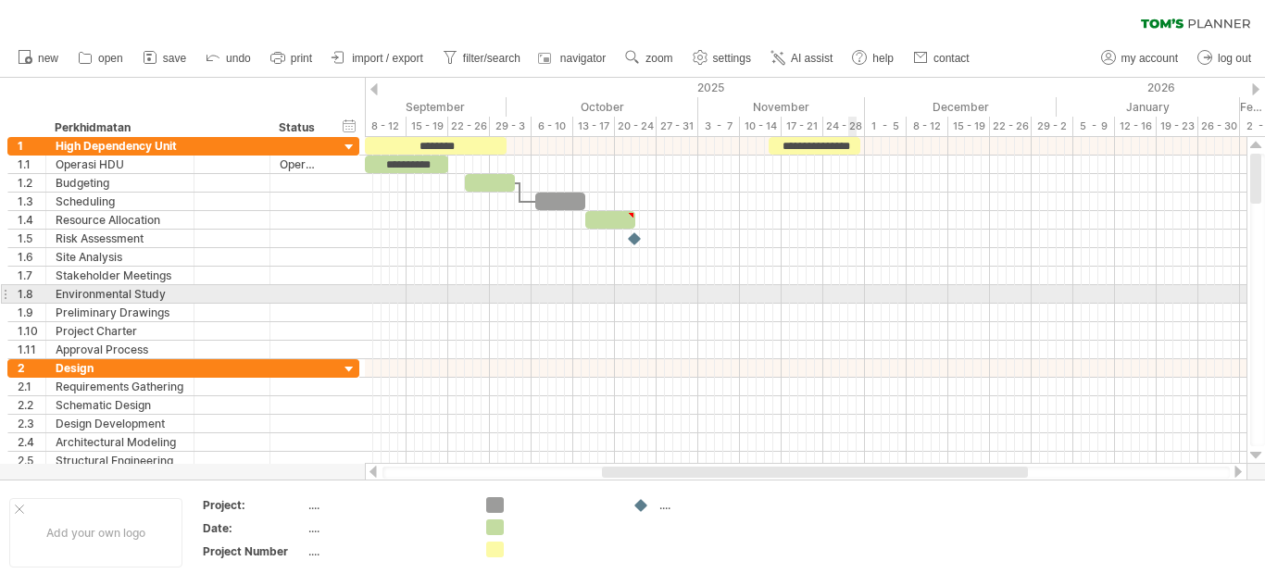
click at [855, 294] on div at bounding box center [805, 294] width 881 height 19
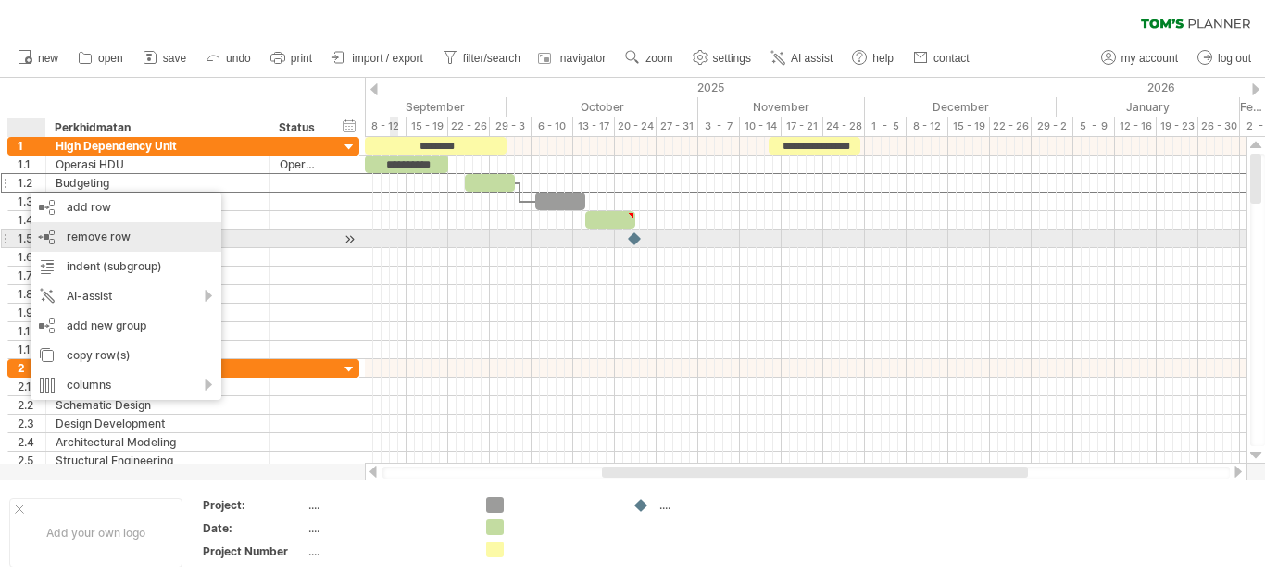
click at [94, 233] on span "remove row" at bounding box center [99, 237] width 64 height 14
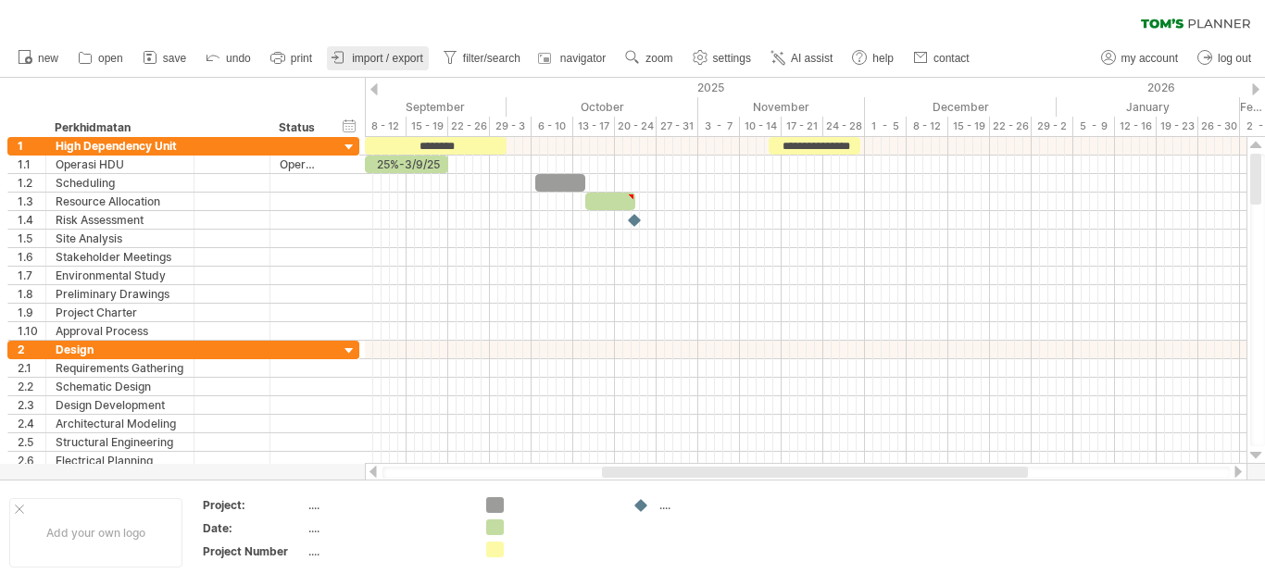
click at [401, 62] on span "import / export" at bounding box center [387, 58] width 71 height 13
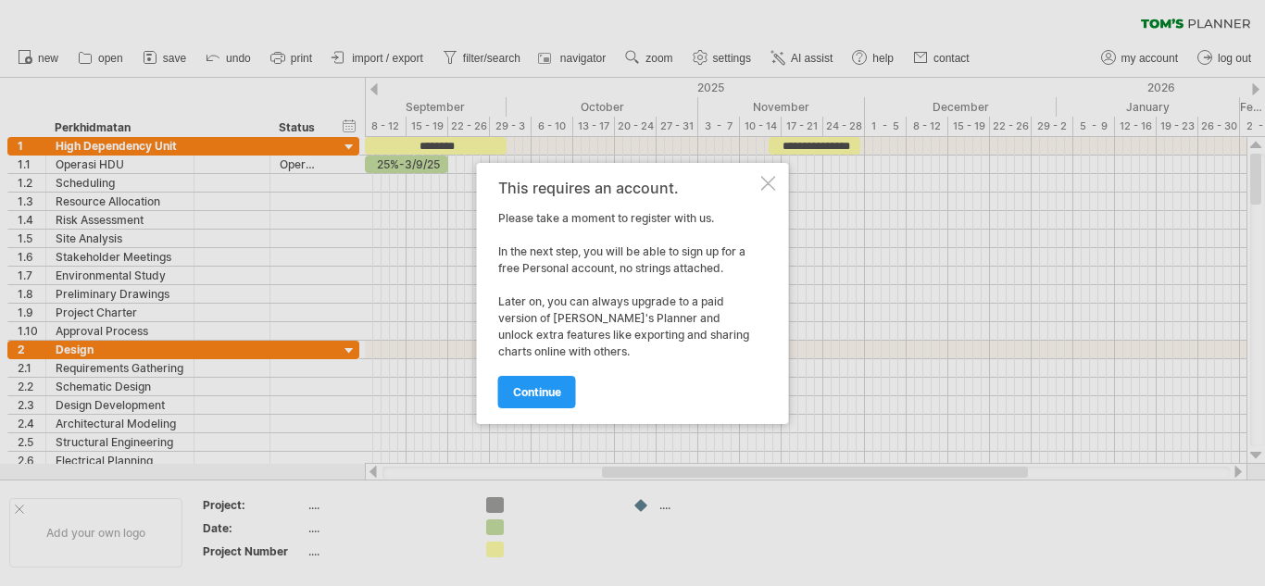
click at [761, 184] on div at bounding box center [768, 183] width 15 height 15
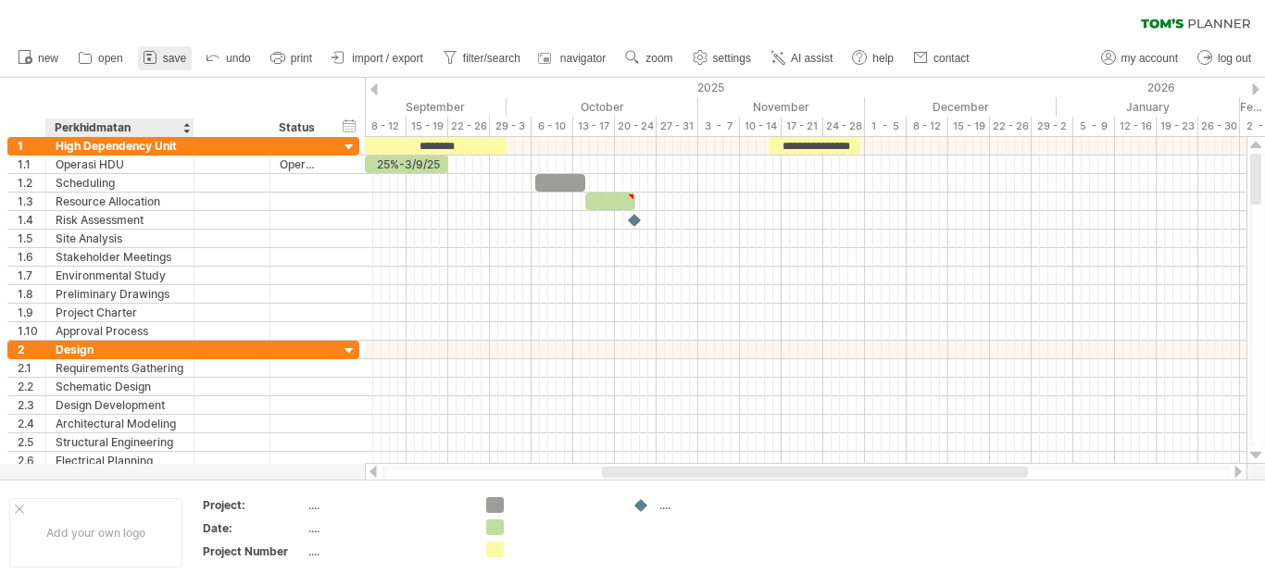
click at [176, 67] on link "save" at bounding box center [165, 58] width 54 height 24
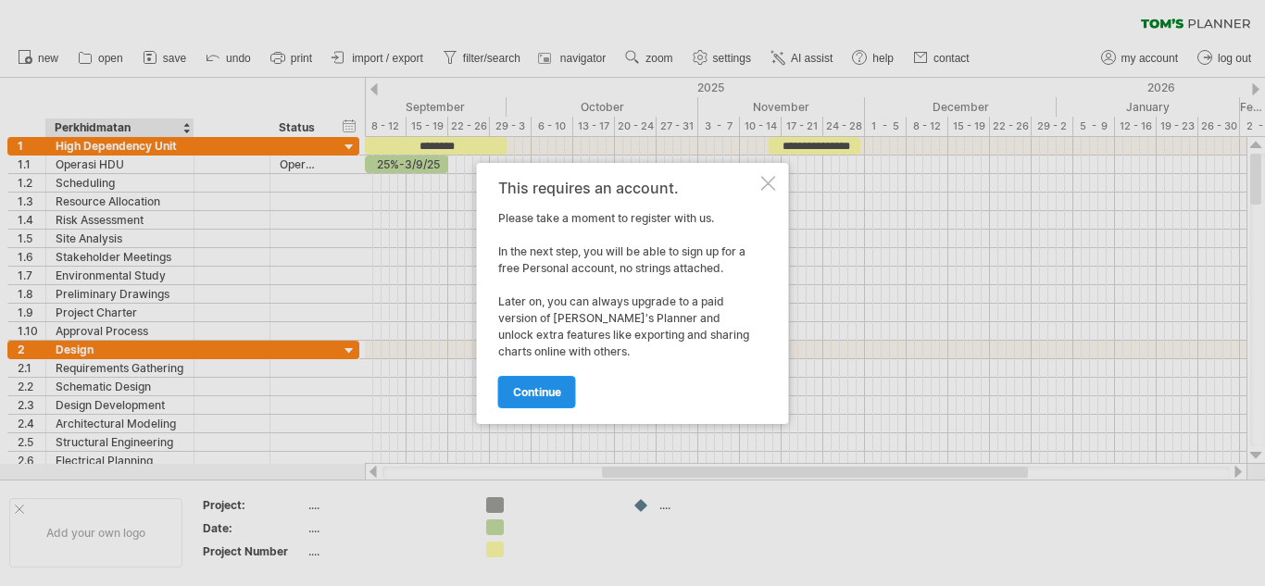
click at [554, 393] on span "continue" at bounding box center [537, 392] width 48 height 14
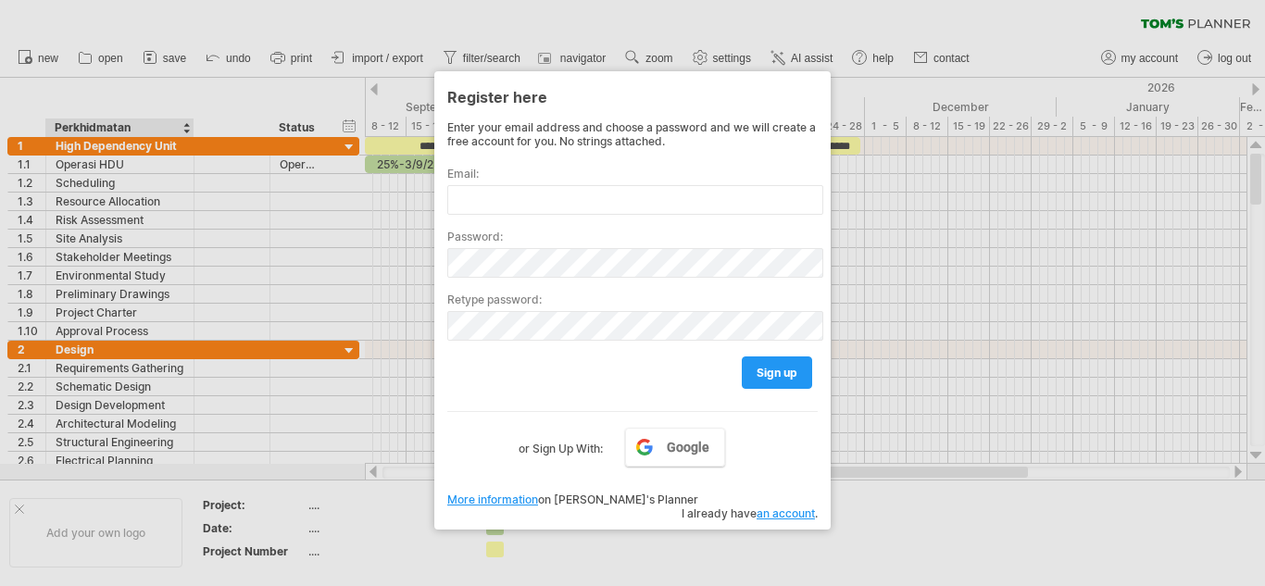
click at [554, 393] on div "Enter your email address and choose a password and we will create a free accoun…" at bounding box center [632, 289] width 370 height 339
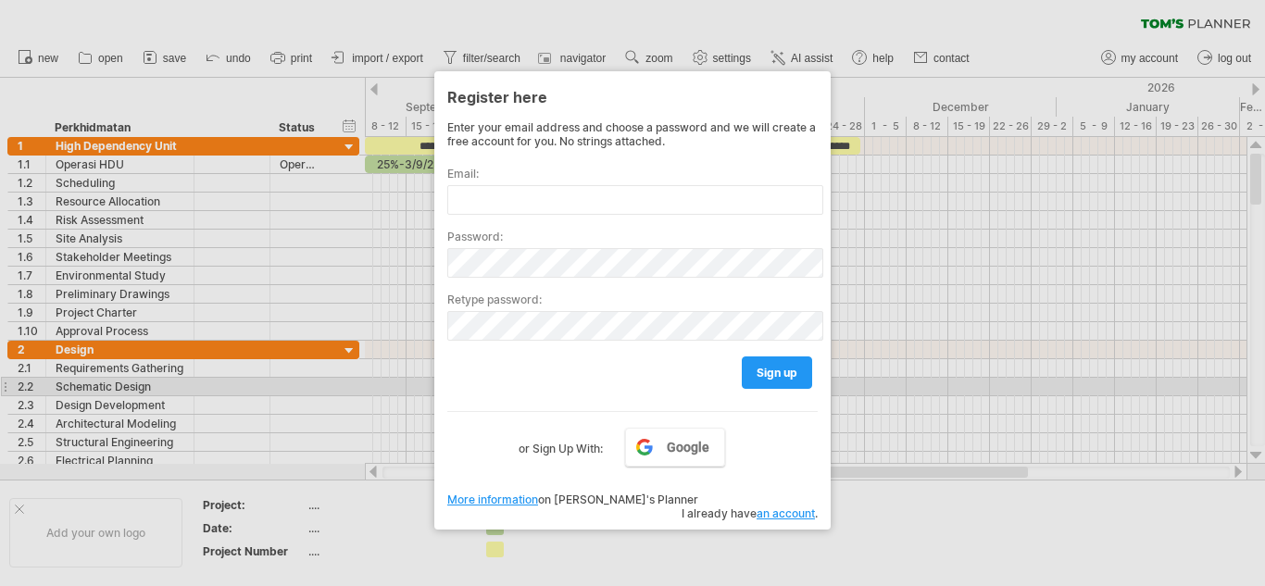
click at [543, 388] on div "Enter your email address and choose a password and we will create a free accoun…" at bounding box center [632, 289] width 370 height 339
click at [562, 386] on div "sign up" at bounding box center [632, 364] width 370 height 47
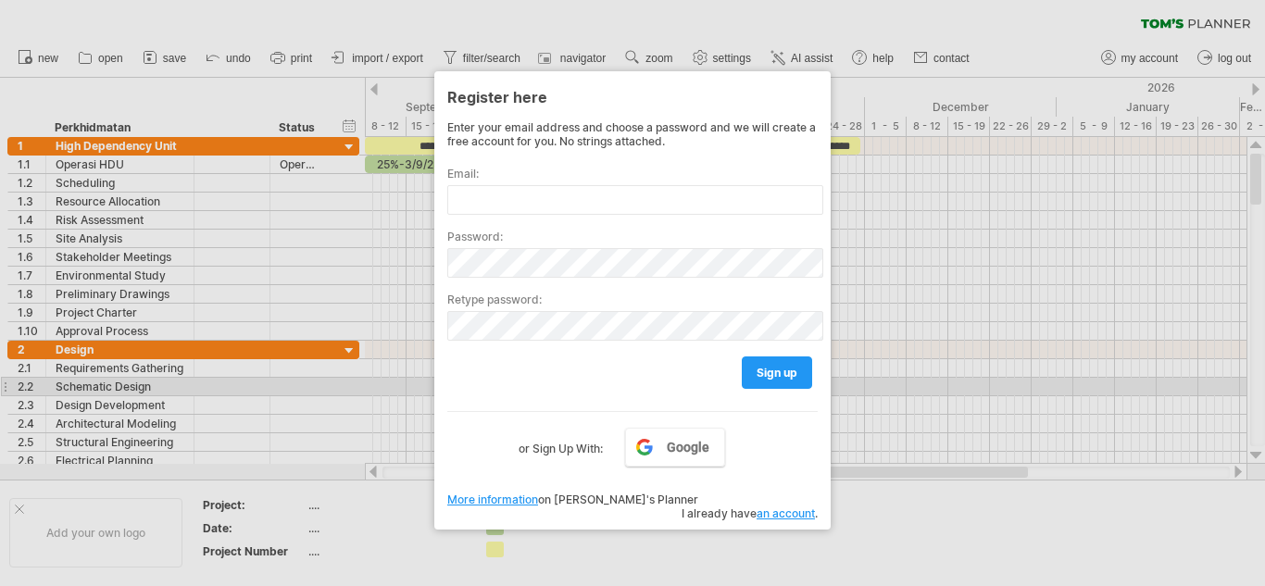
drag, startPoint x: 562, startPoint y: 386, endPoint x: 770, endPoint y: -5, distance: 442.7
click at [770, 0] on html "progress(100%) Trying to reach [DOMAIN_NAME] Connected again... 0% clear filter…" at bounding box center [632, 295] width 1265 height 590
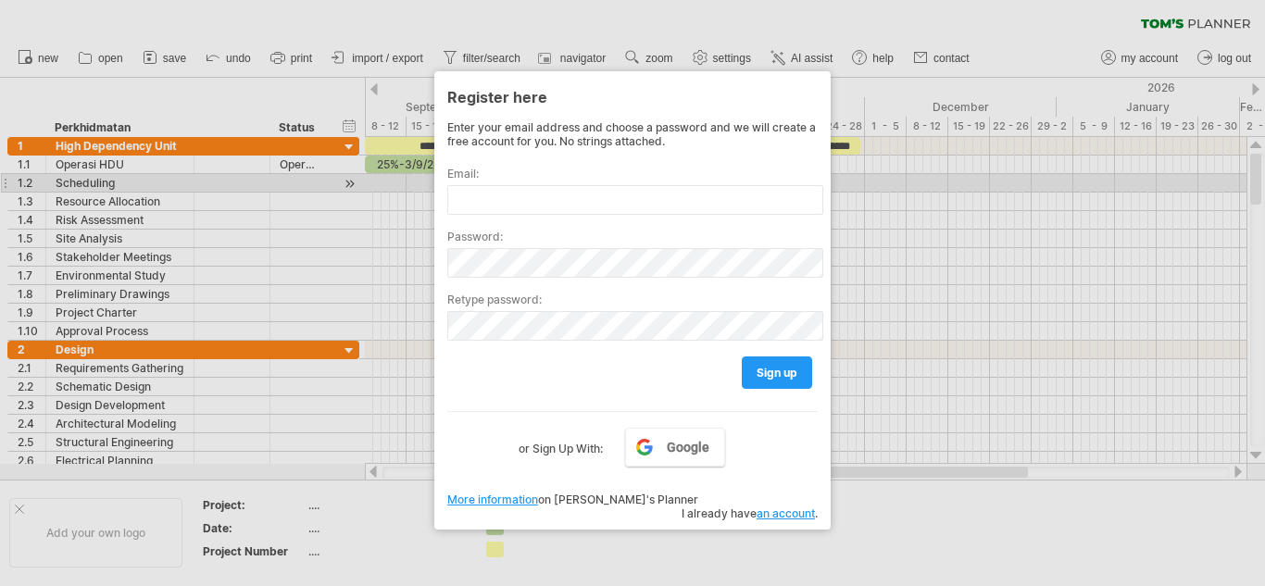
click at [768, 181] on div "Email:" at bounding box center [632, 183] width 370 height 63
